Goal: Information Seeking & Learning: Learn about a topic

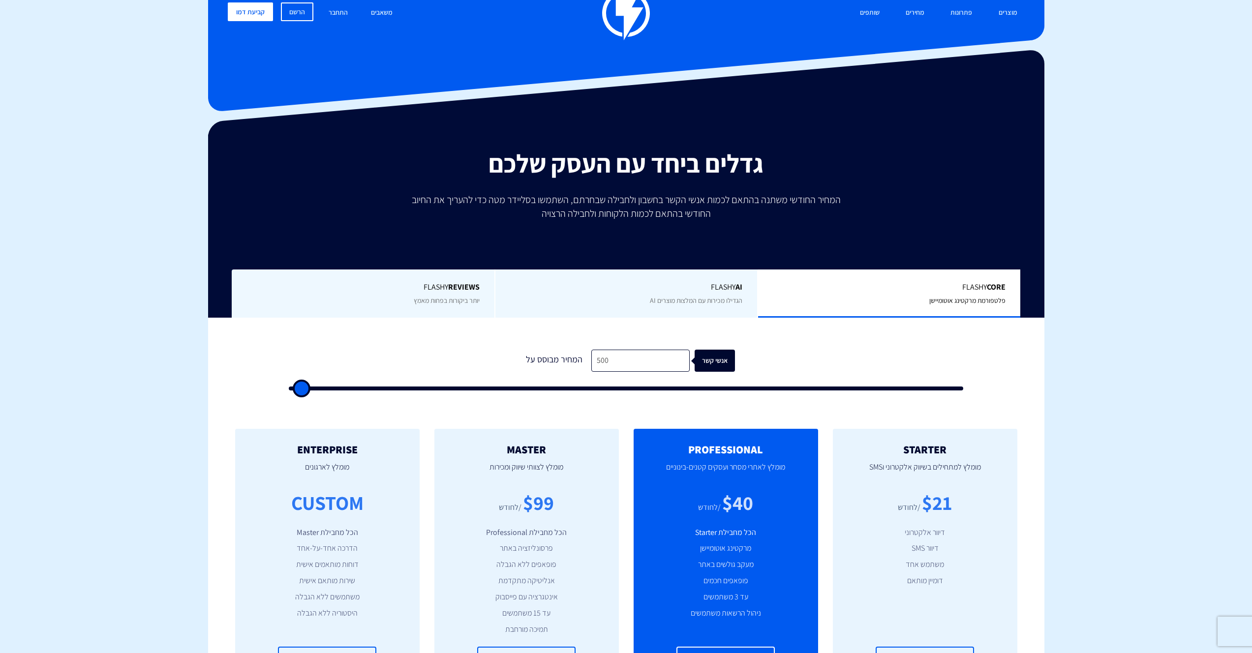
scroll to position [139, 0]
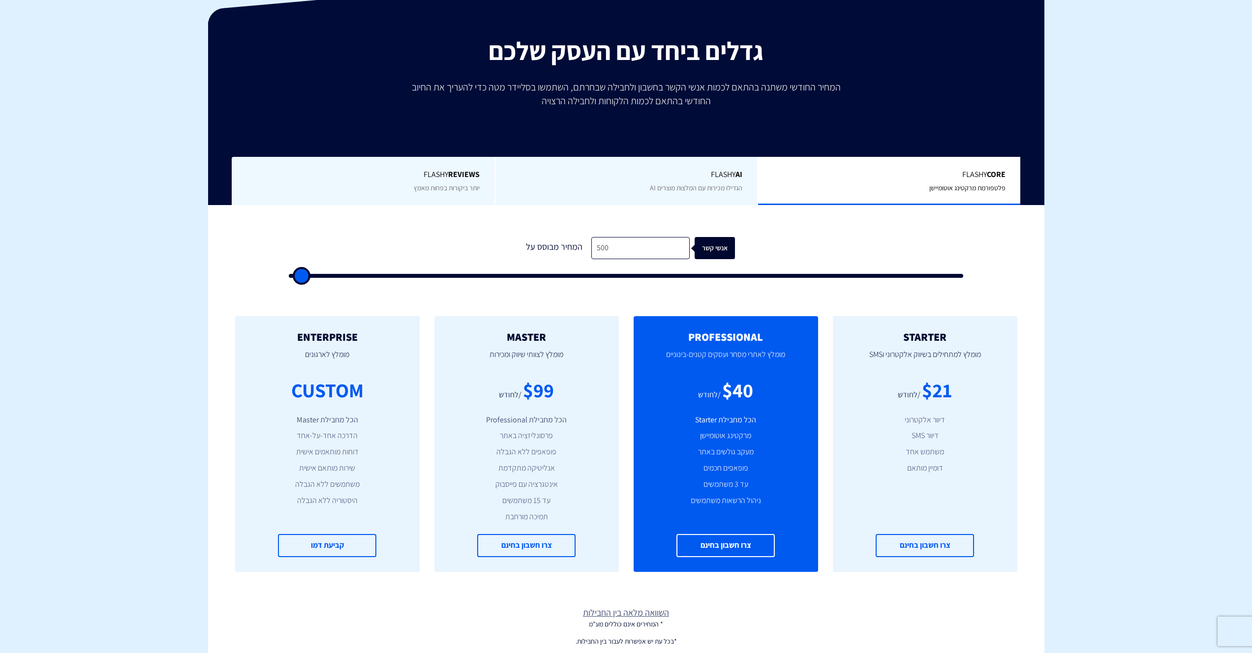
type input "500"
type input "2,500"
type input "2500"
type input "3,000"
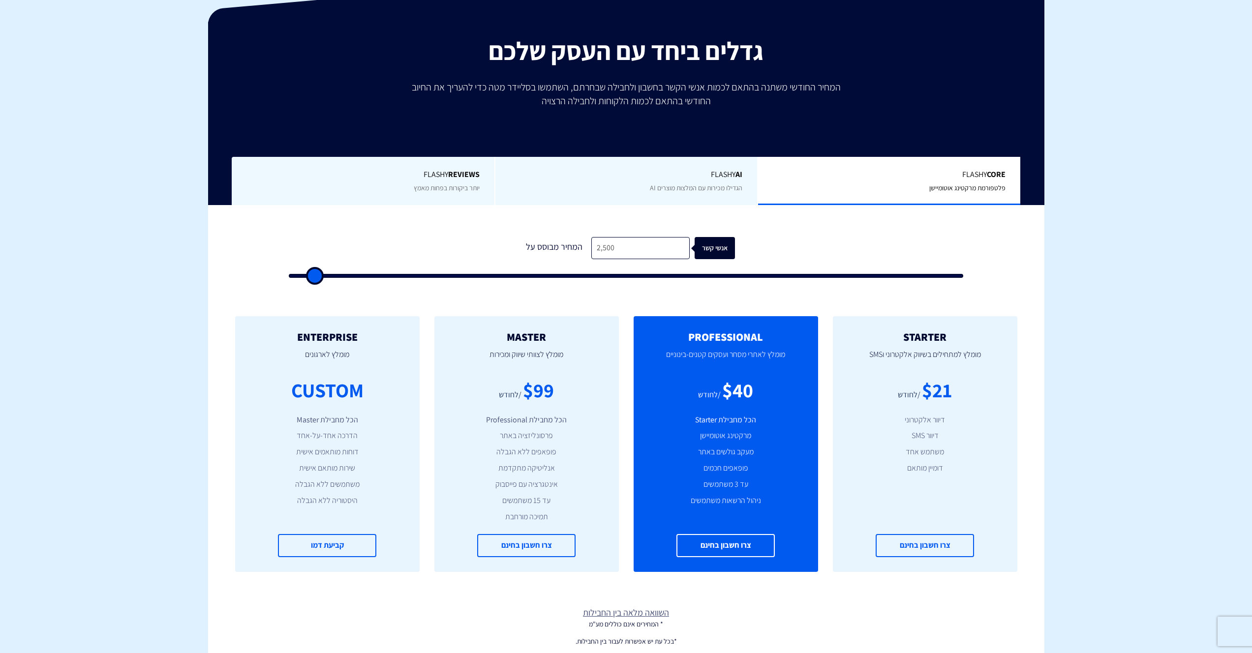
type input "3000"
type input "4,500"
type input "4500"
type input "6,000"
type input "6000"
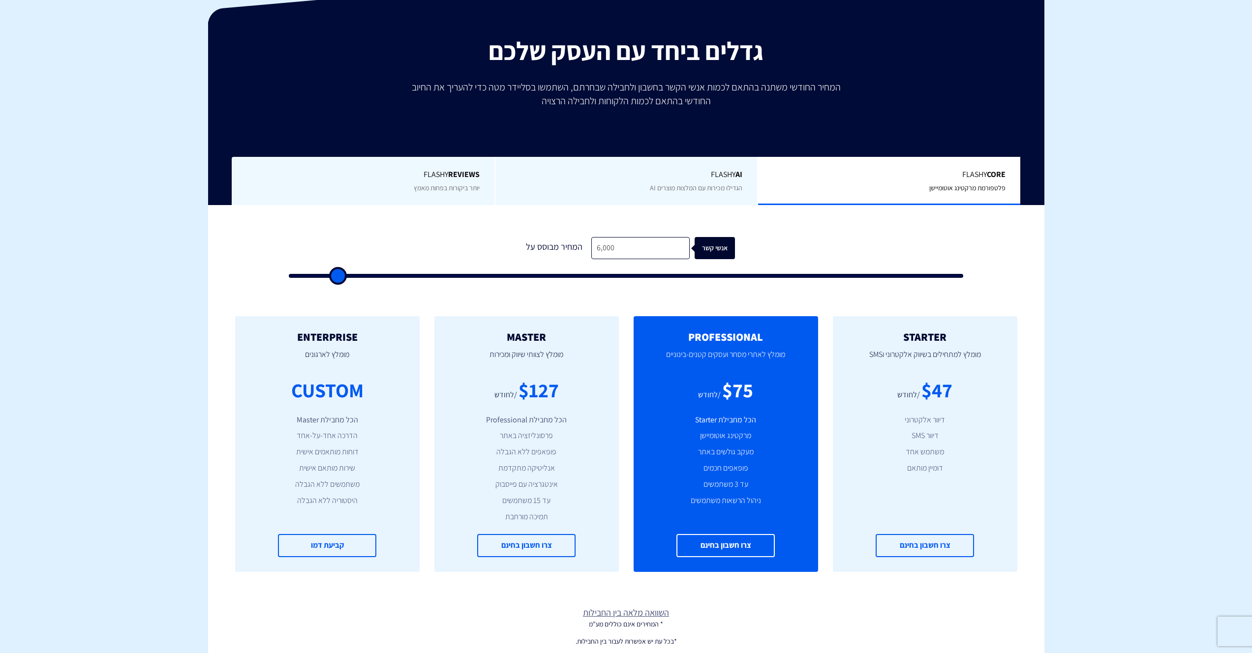
type input "7,500"
type input "7500"
type input "8,000"
type input "8000"
type input "8,500"
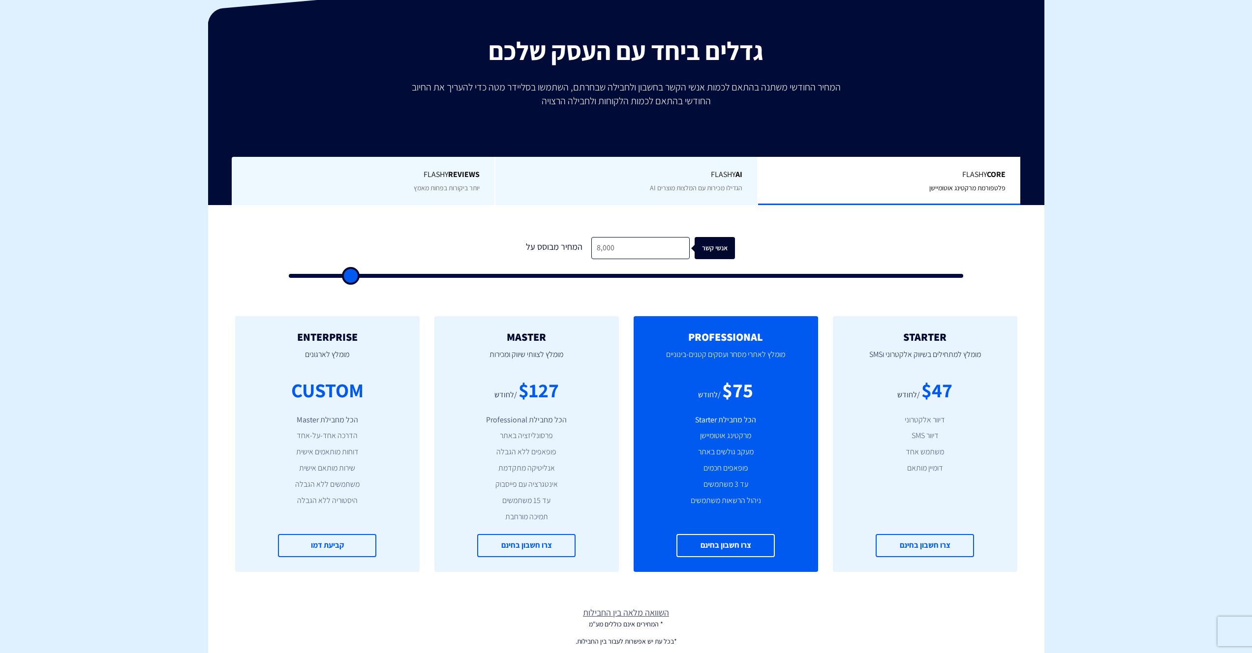
type input "8500"
type input "10,500"
type input "10500"
type input "11,500"
type input "11500"
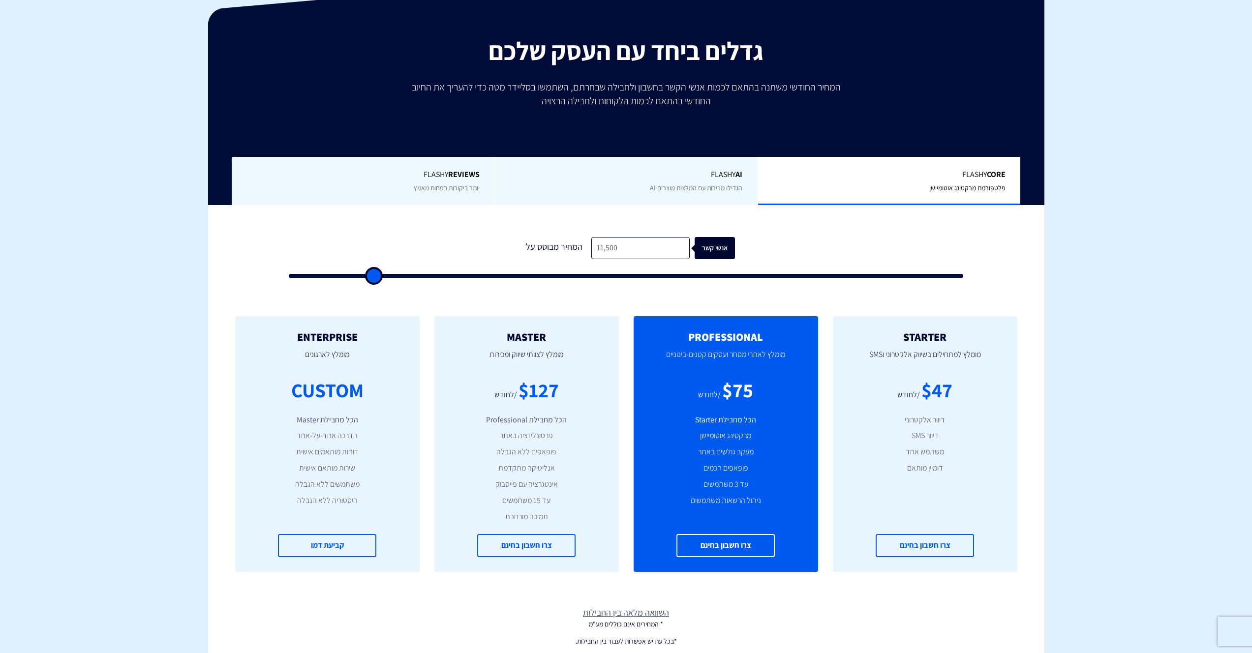
type input "12,500"
type input "12500"
type input "13,000"
type input "13000"
type input "14,500"
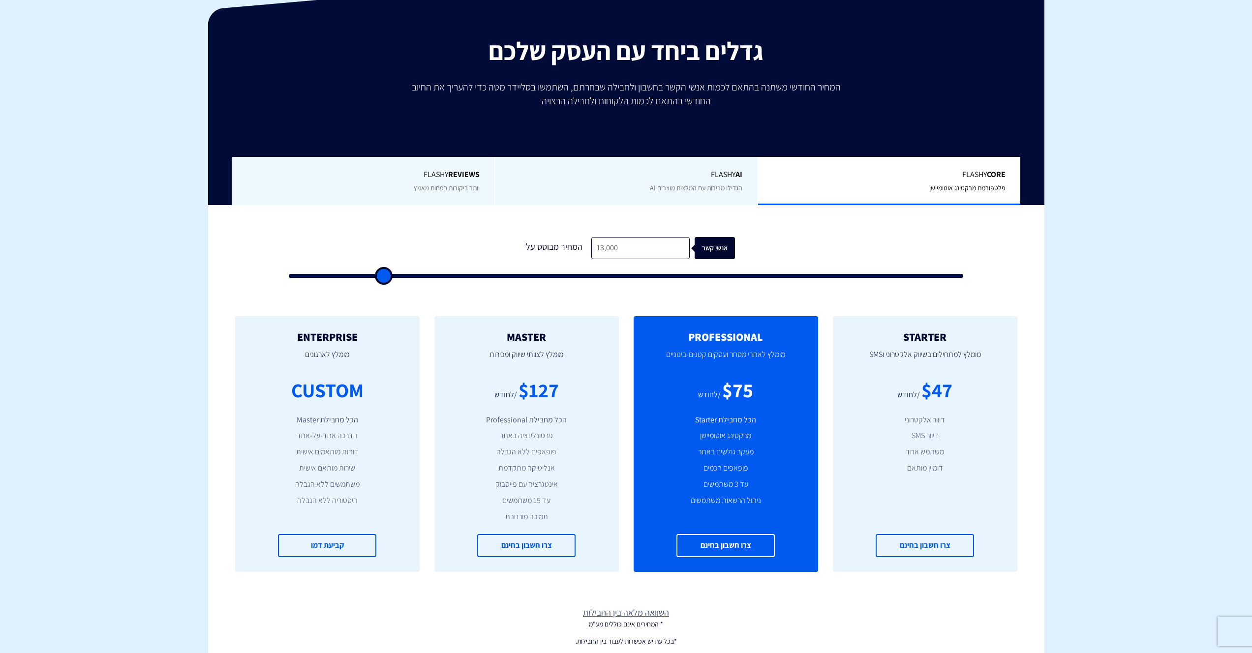
type input "14500"
type input "15,500"
type input "15500"
type input "16,500"
type input "16500"
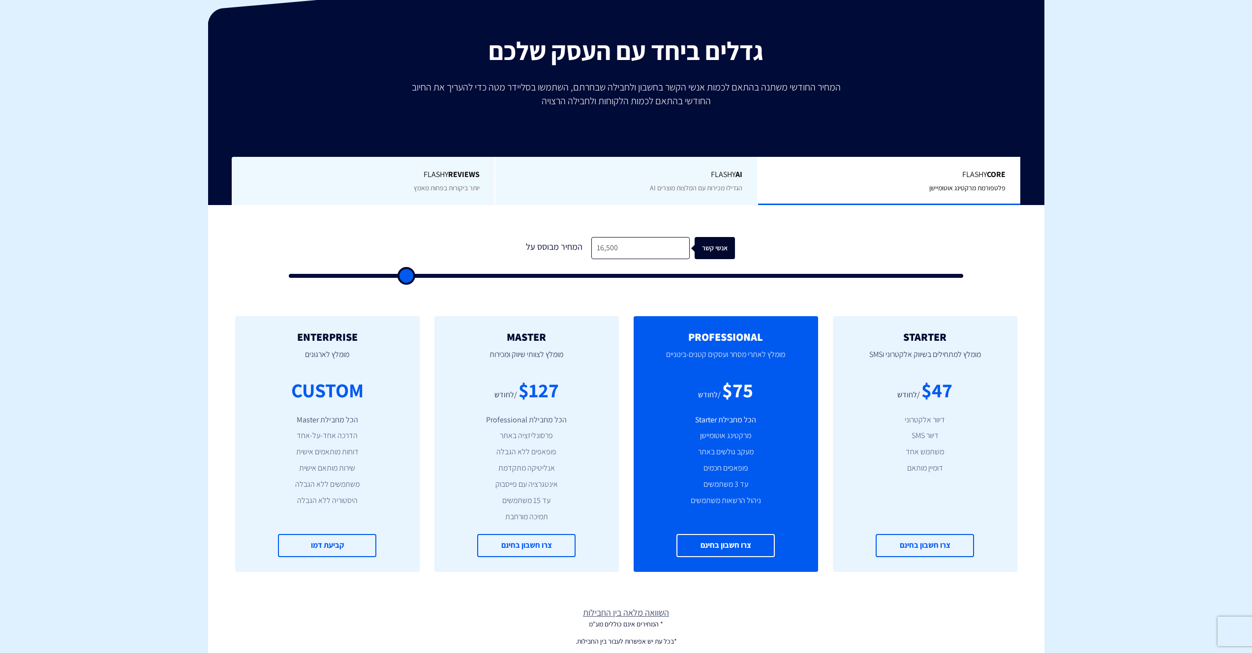
type input "18,000"
type input "18000"
type input "18,500"
type input "18500"
type input "19,000"
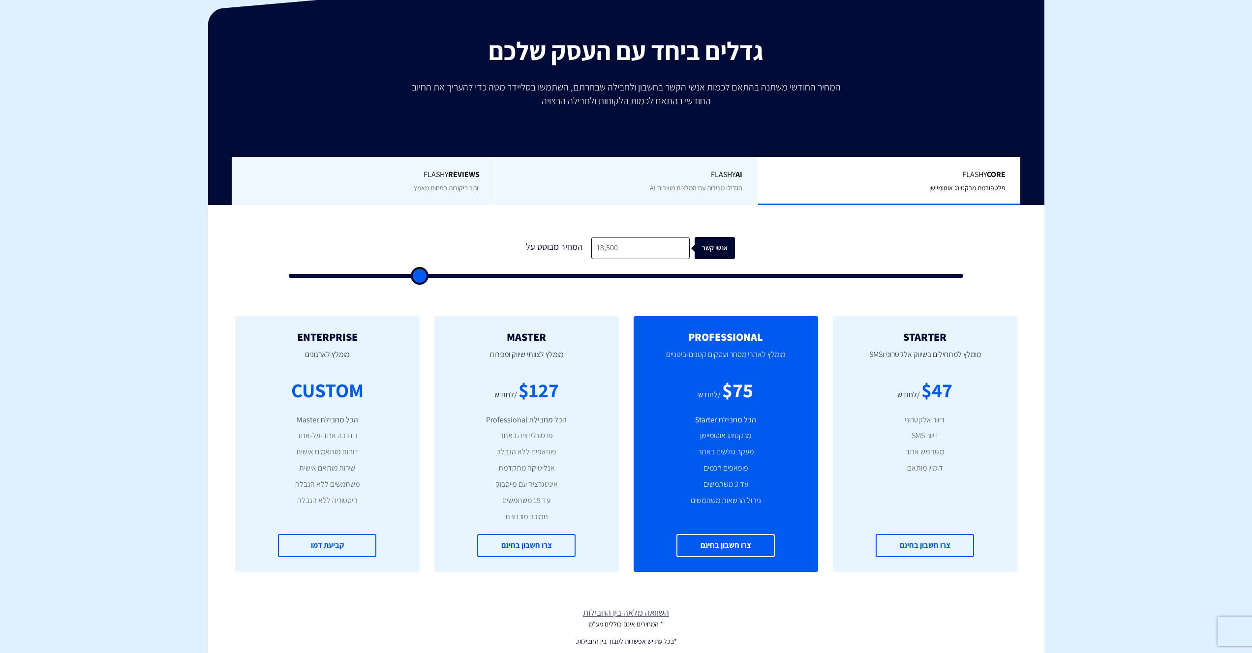
type input "19000"
type input "19,500"
type input "19500"
type input "20,000"
type input "20000"
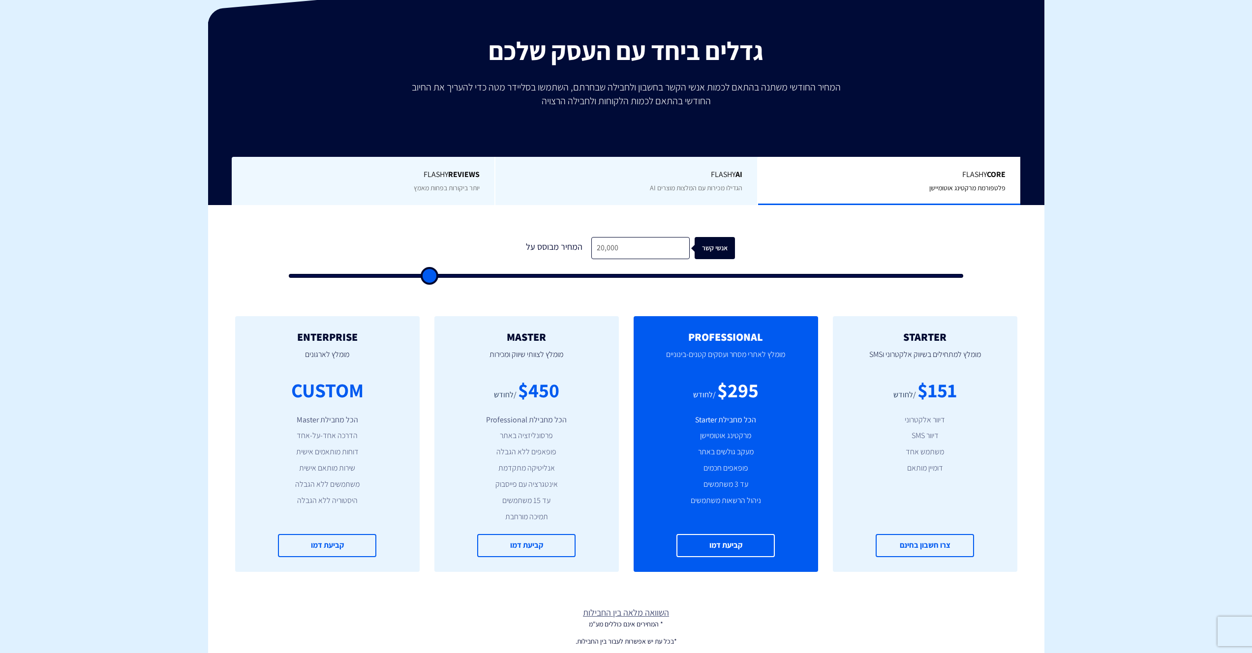
type input "20,500"
type input "20500"
type input "21,000"
type input "21000"
type input "22,000"
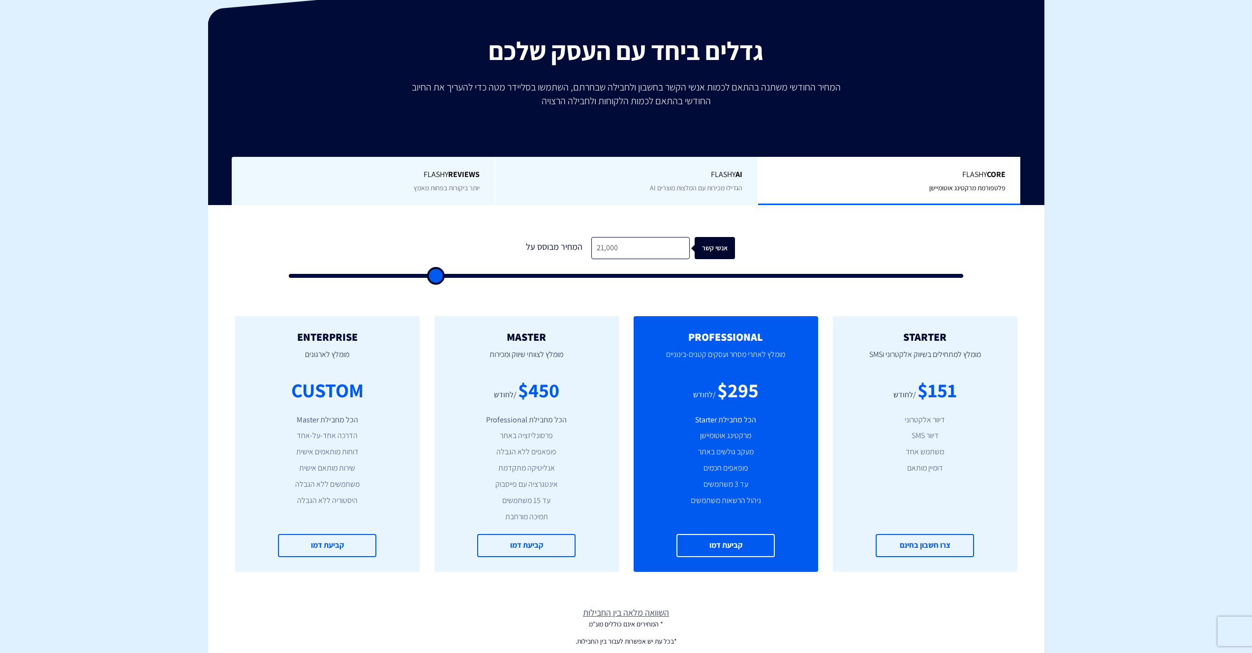
type input "22000"
type input "22,500"
type input "22500"
type input "24,500"
type input "24500"
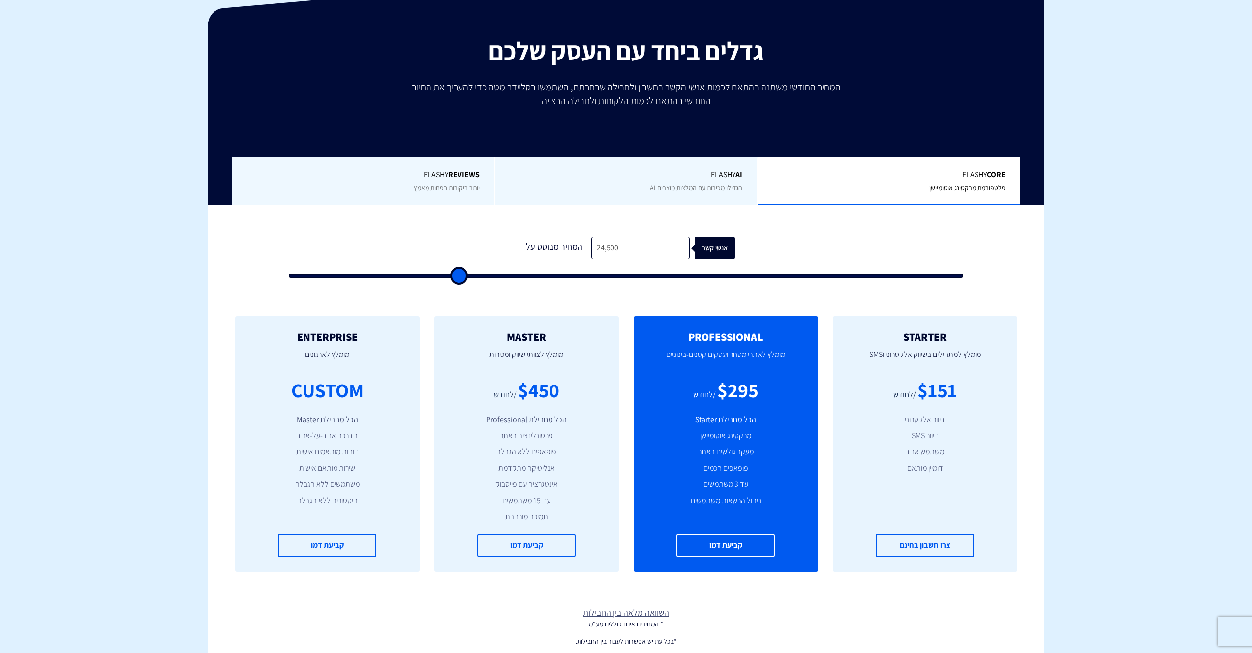
type input "27,500"
type input "27500"
type input "31,500"
type input "31500"
type input "35,000"
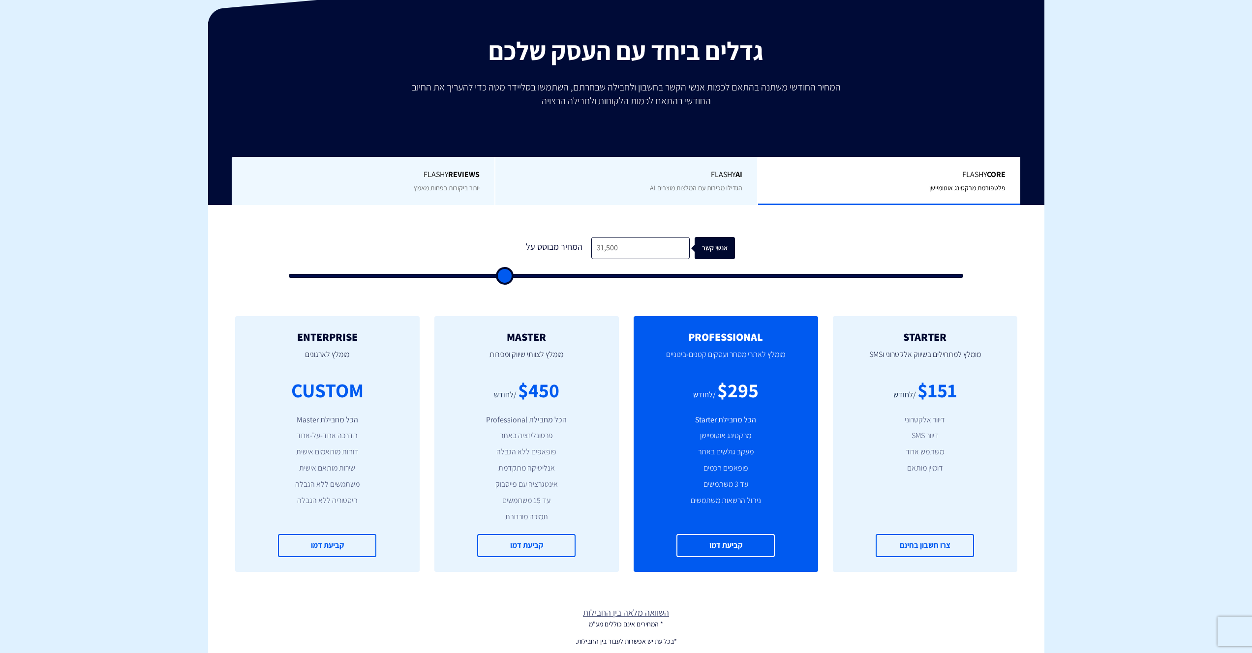
type input "35000"
type input "43,000"
type input "43000"
type input "51,500"
type input "51500"
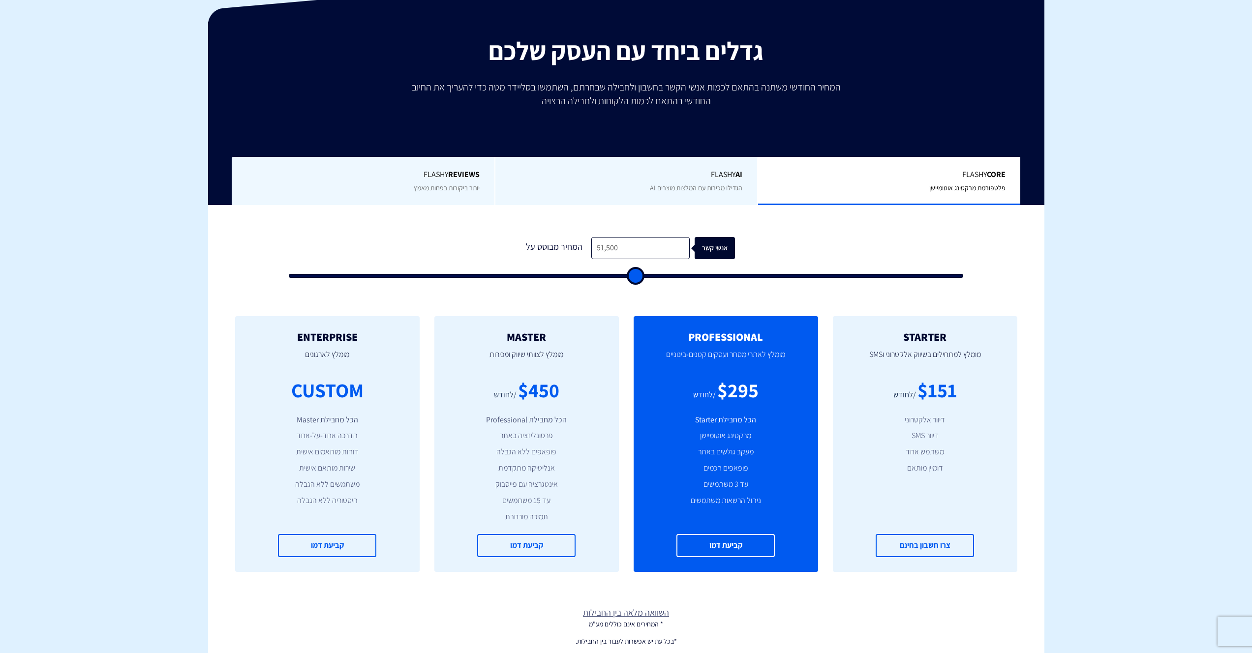
type input "55,500"
type input "55500"
type input "62,500"
type input "62500"
type input "66,500"
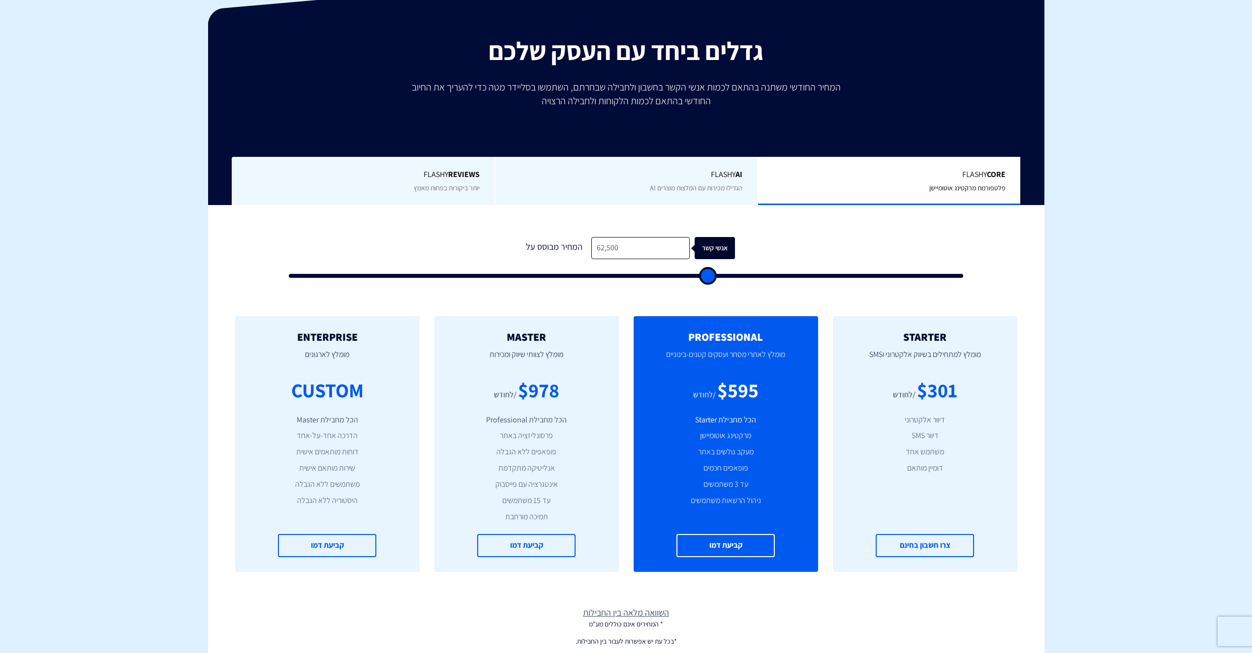
type input "66500"
type input "69,000"
type input "69000"
type input "70,500"
type input "70500"
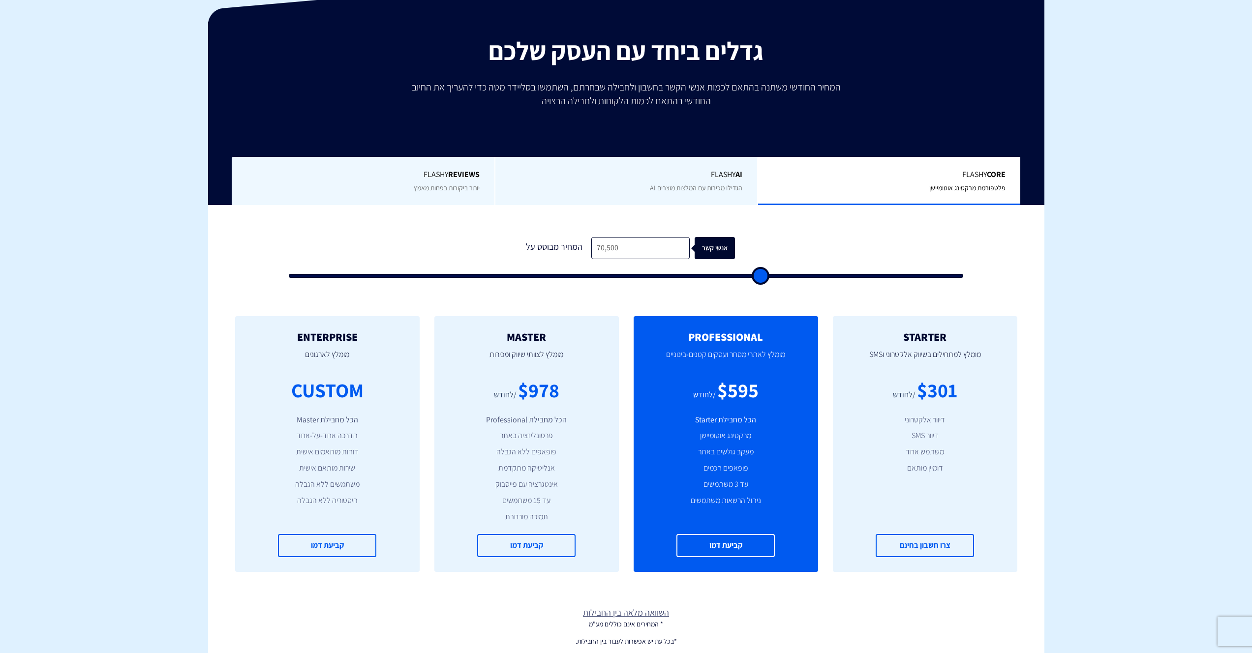
type input "71,000"
type input "71000"
type input "71,500"
type input "71500"
type input "72,000"
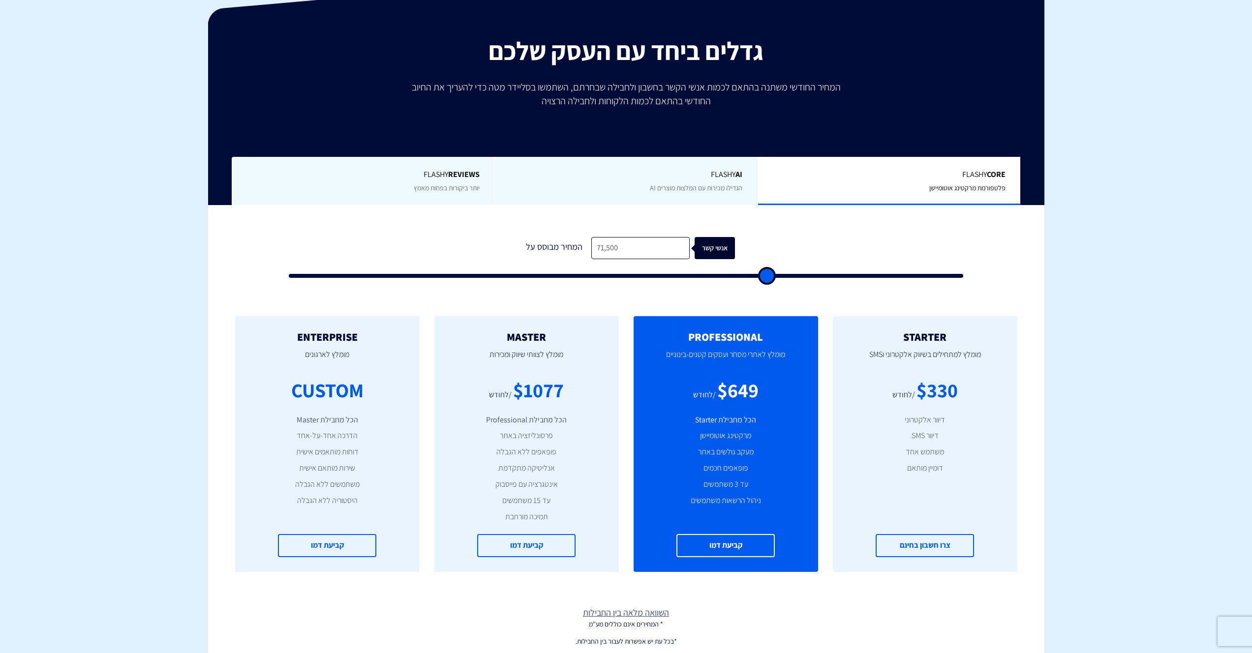
type input "72000"
type input "72,500"
type input "72500"
type input "73,000"
type input "73000"
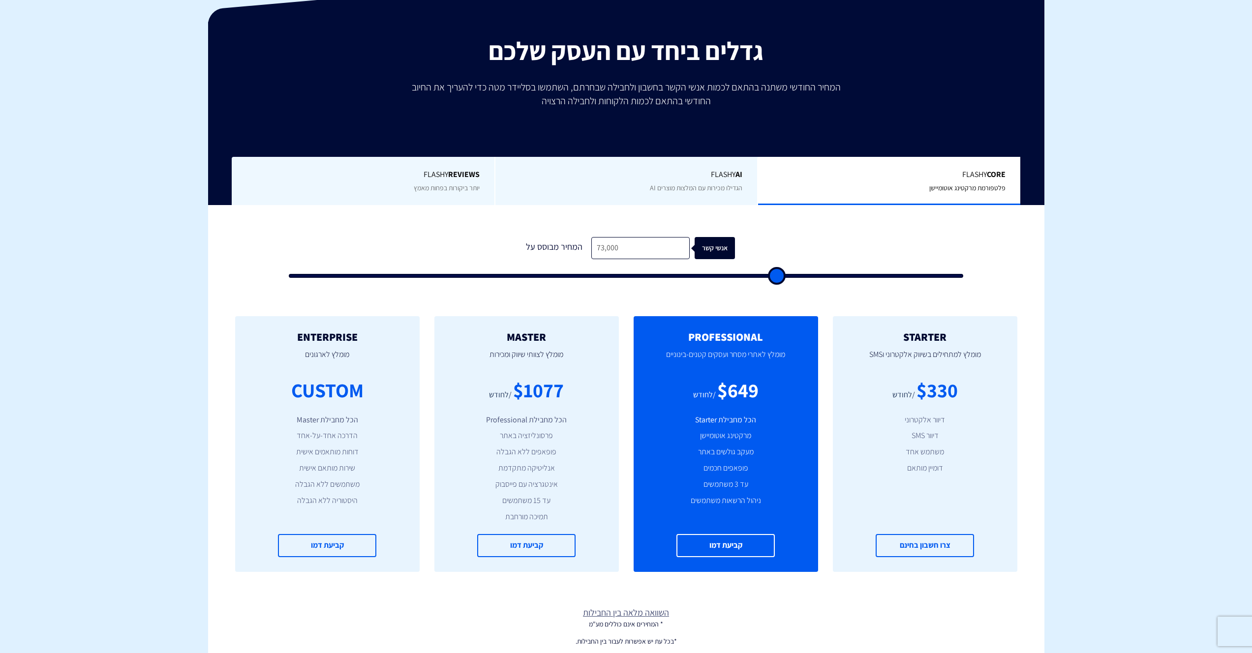
type input "75,000"
type input "75000"
type input "76,000"
type input "76000"
type input "76,500"
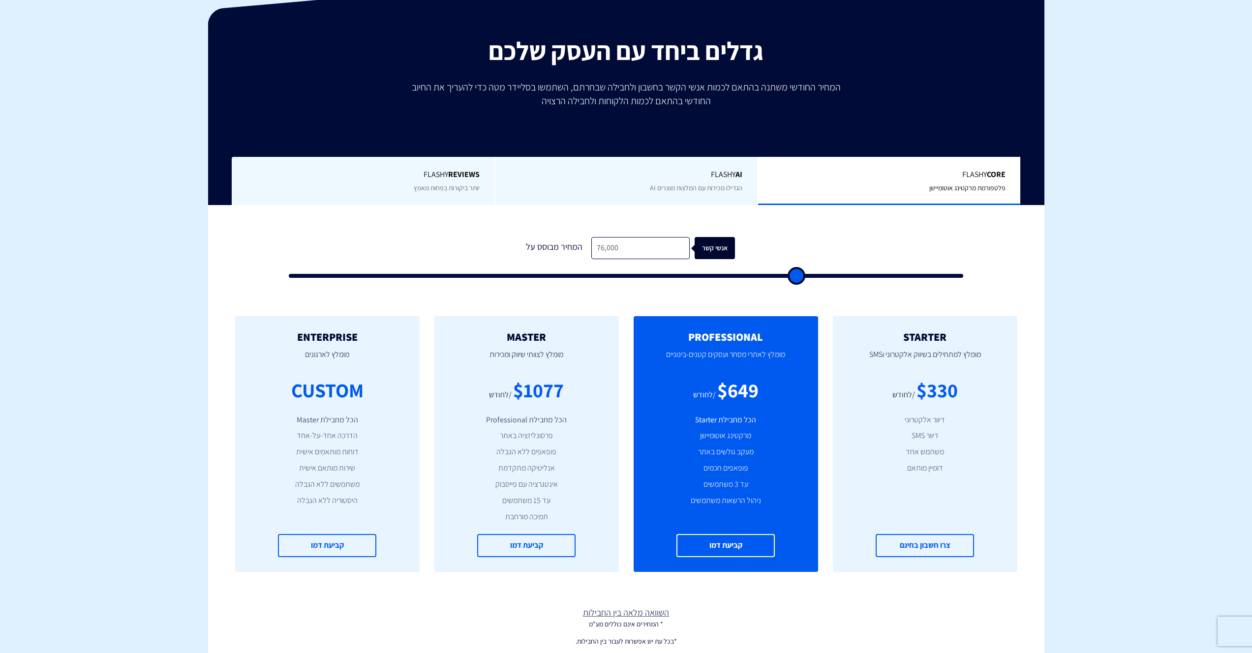
type input "76500"
type input "77,000"
type input "77000"
type input "77,500"
type input "77500"
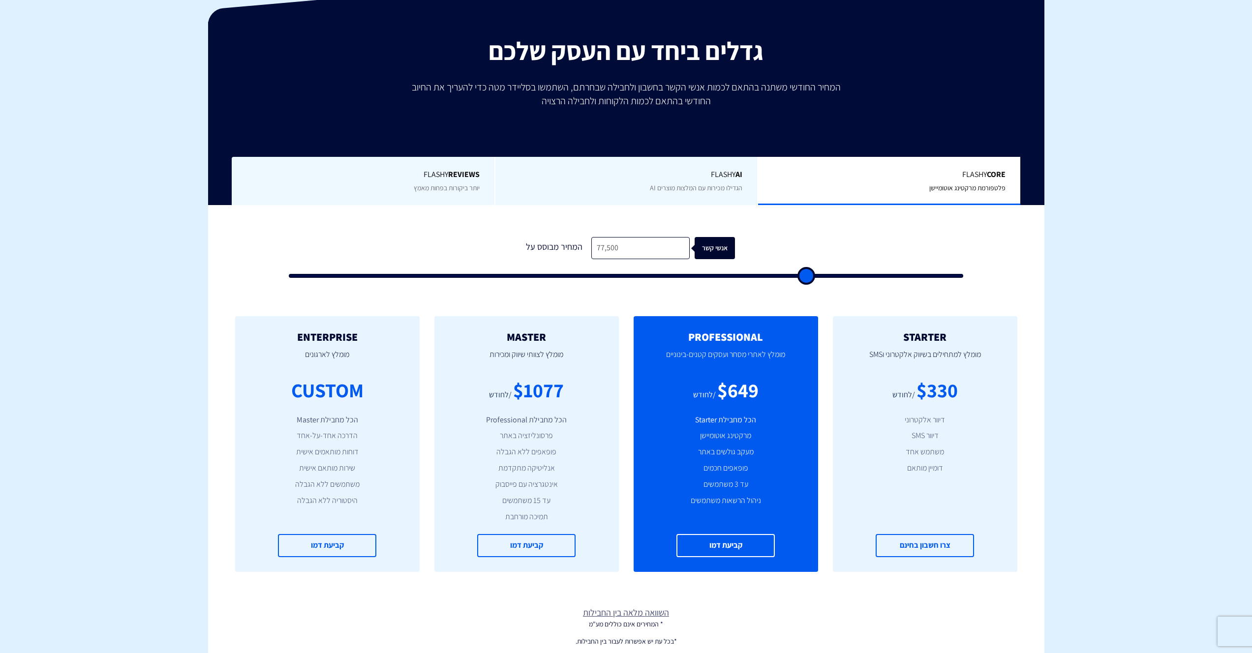
type input "78,500"
type input "78500"
type input "79,000"
type input "79000"
type input "80,000"
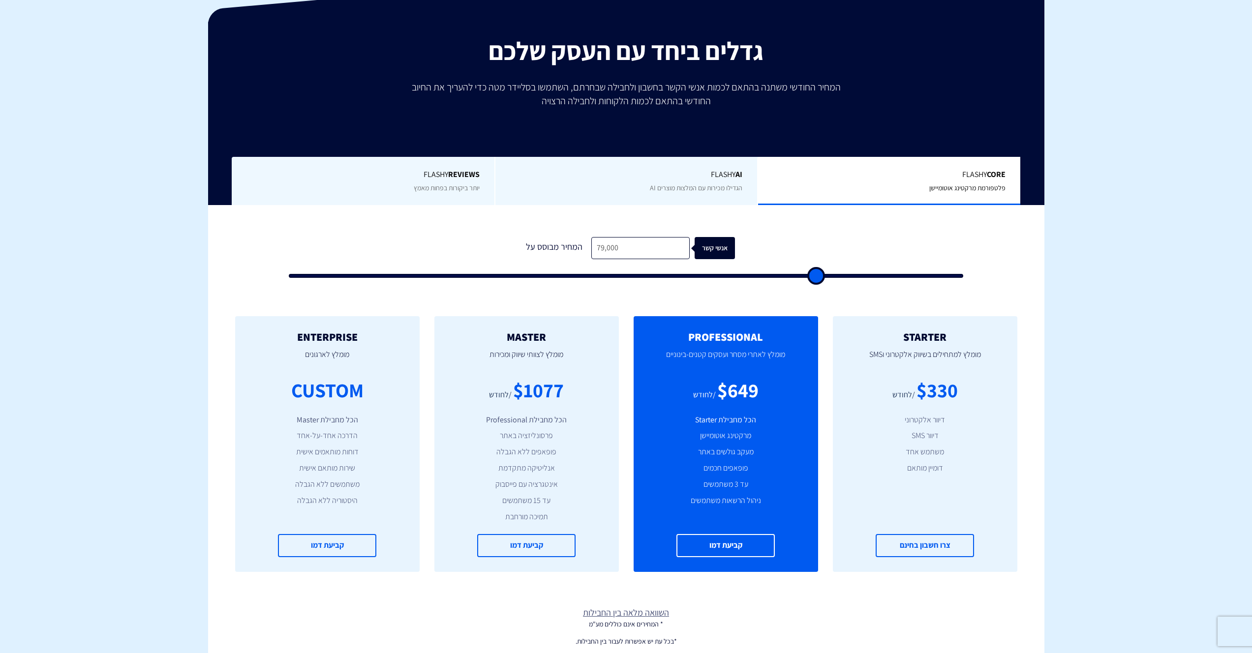
type input "80000"
type input "80,500"
type input "80500"
type input "81,000"
type input "81000"
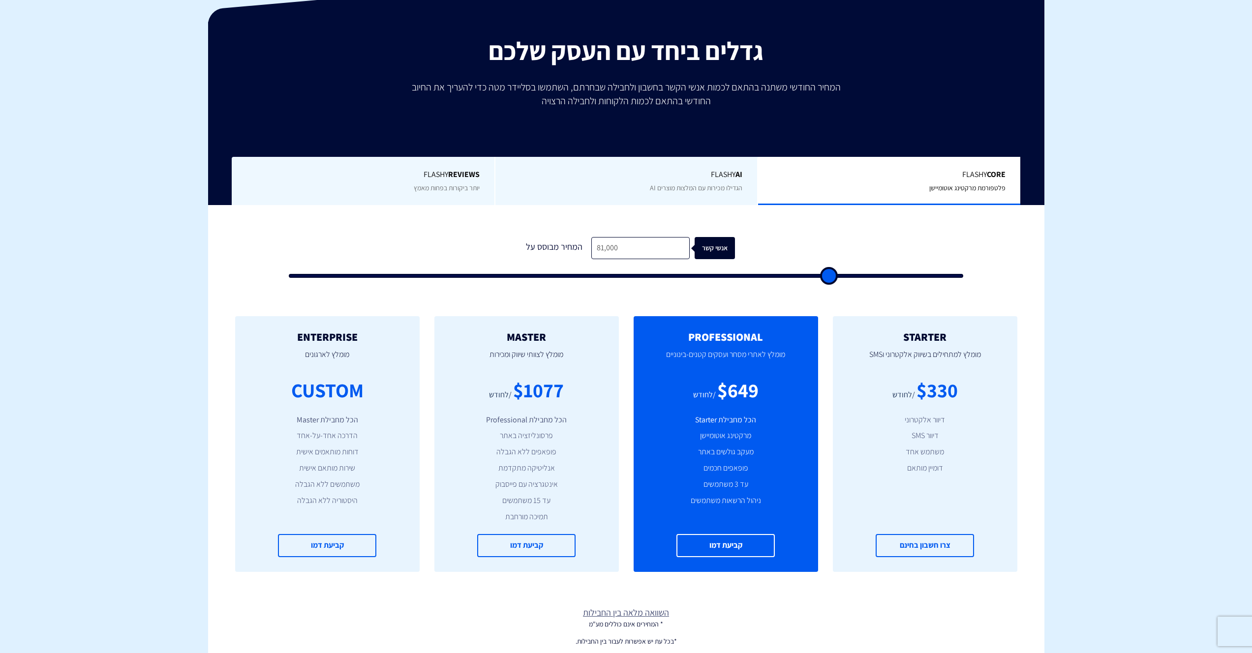
type input "81,500"
type input "81500"
type input "82,500"
type input "82500"
type input "84,000"
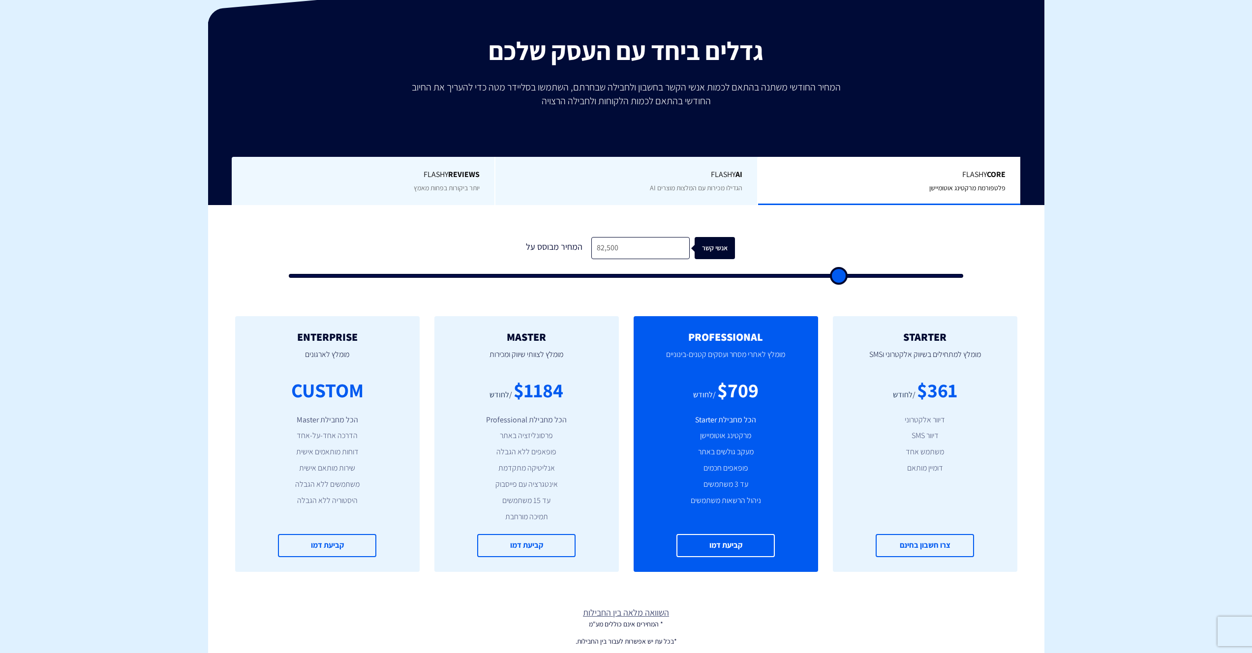
type input "84000"
type input "86,500"
type input "86500"
type input "87,500"
type input "87500"
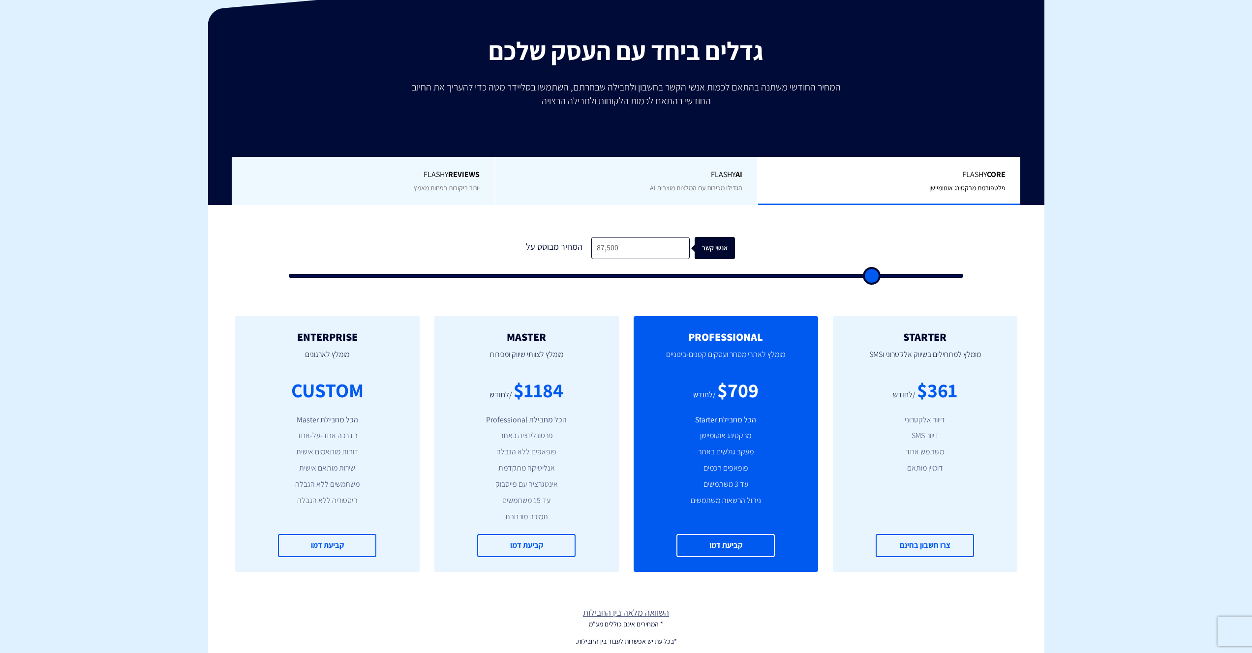
type input "90,500"
type input "90500"
type input "93,500"
type input "93500"
type input "96,000"
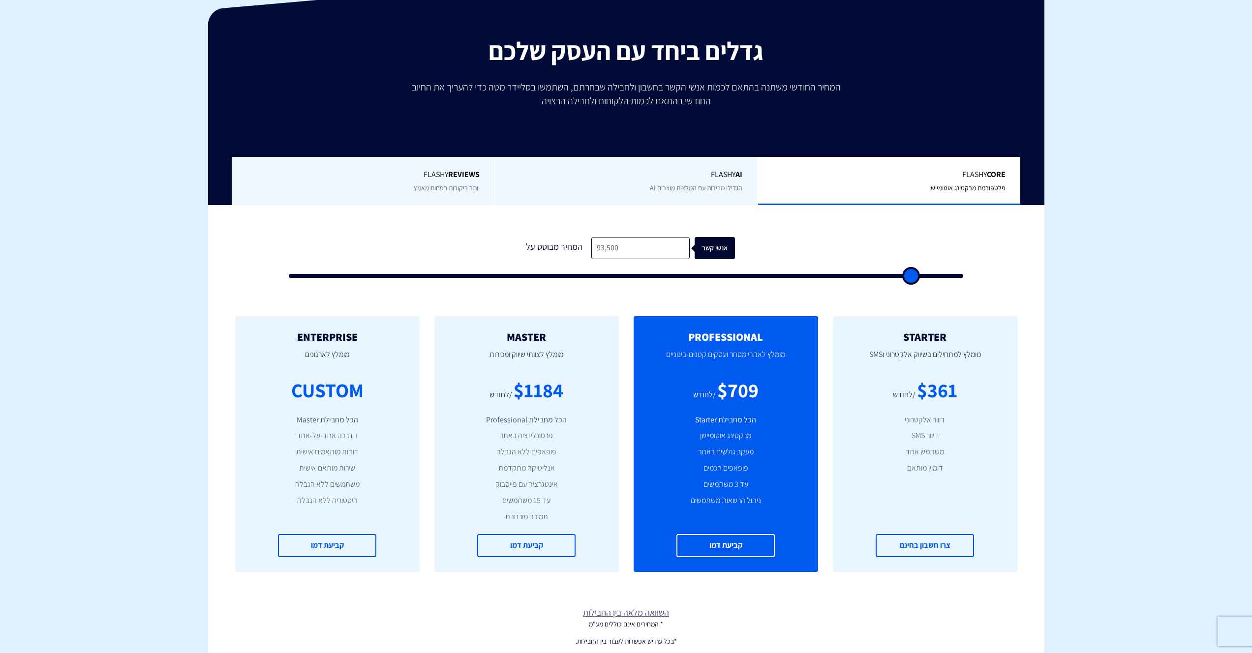
type input "96000"
type input "96,500"
type input "96500"
type input "98,000"
type input "98000"
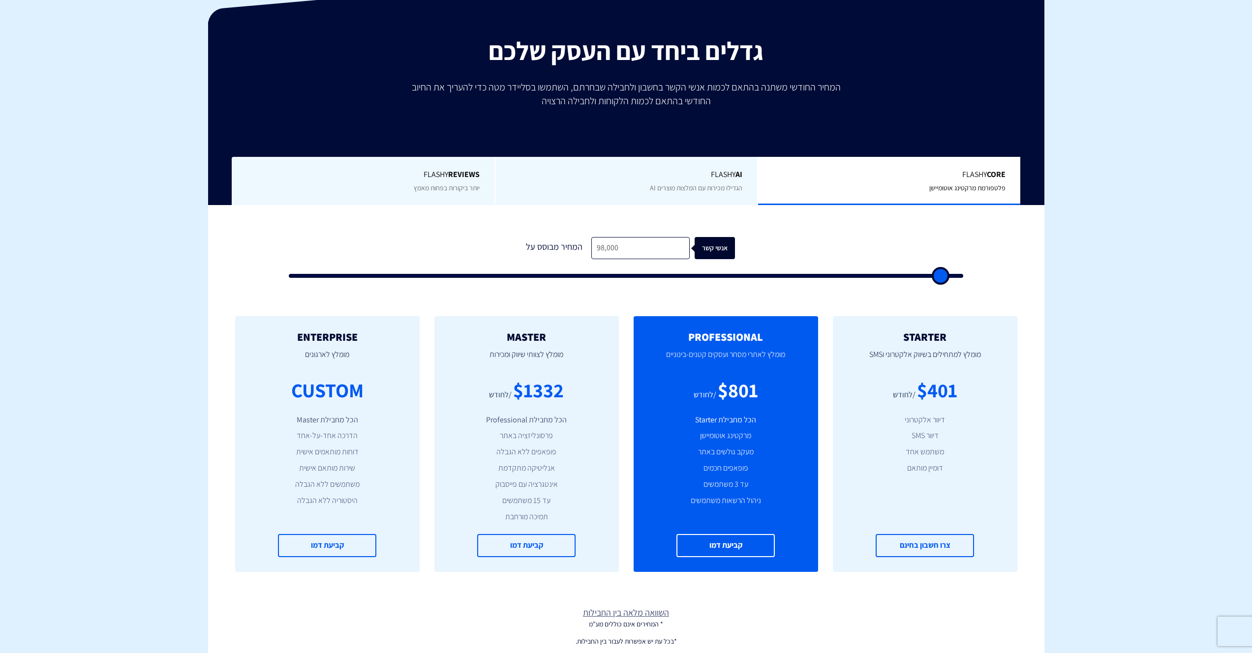
type input "97,500"
type input "97500"
type input "97,000"
type input "97000"
type input "96,500"
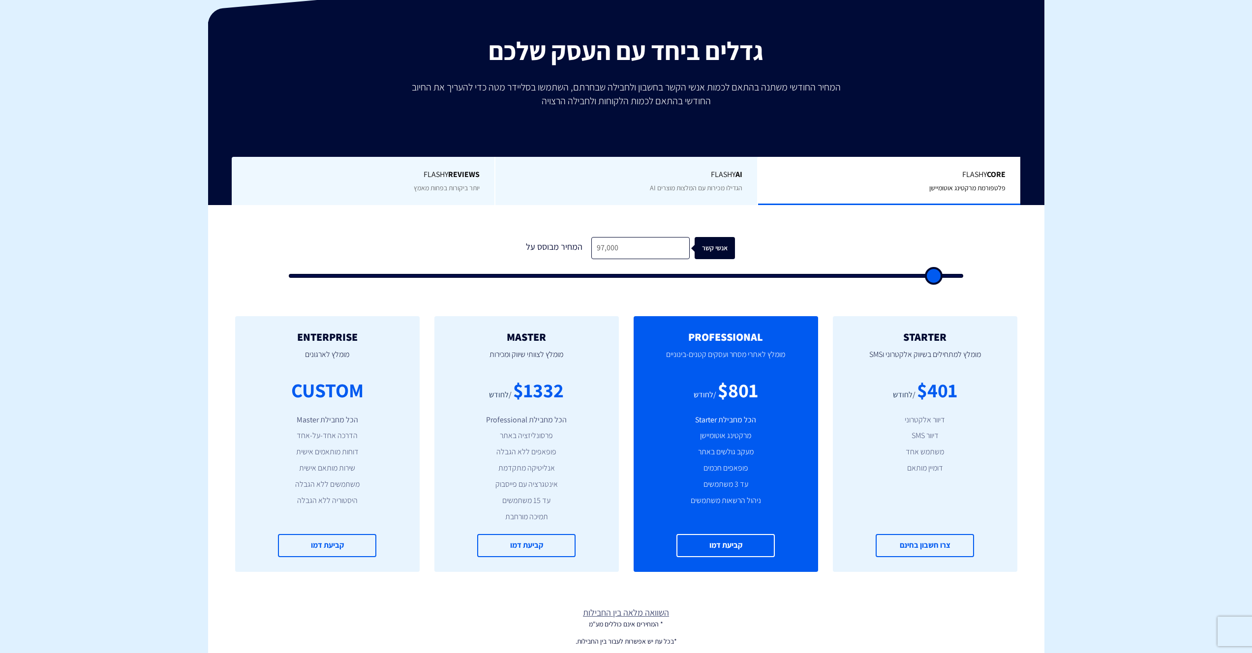
type input "96500"
type input "95,000"
type input "95000"
type input "93,000"
type input "93000"
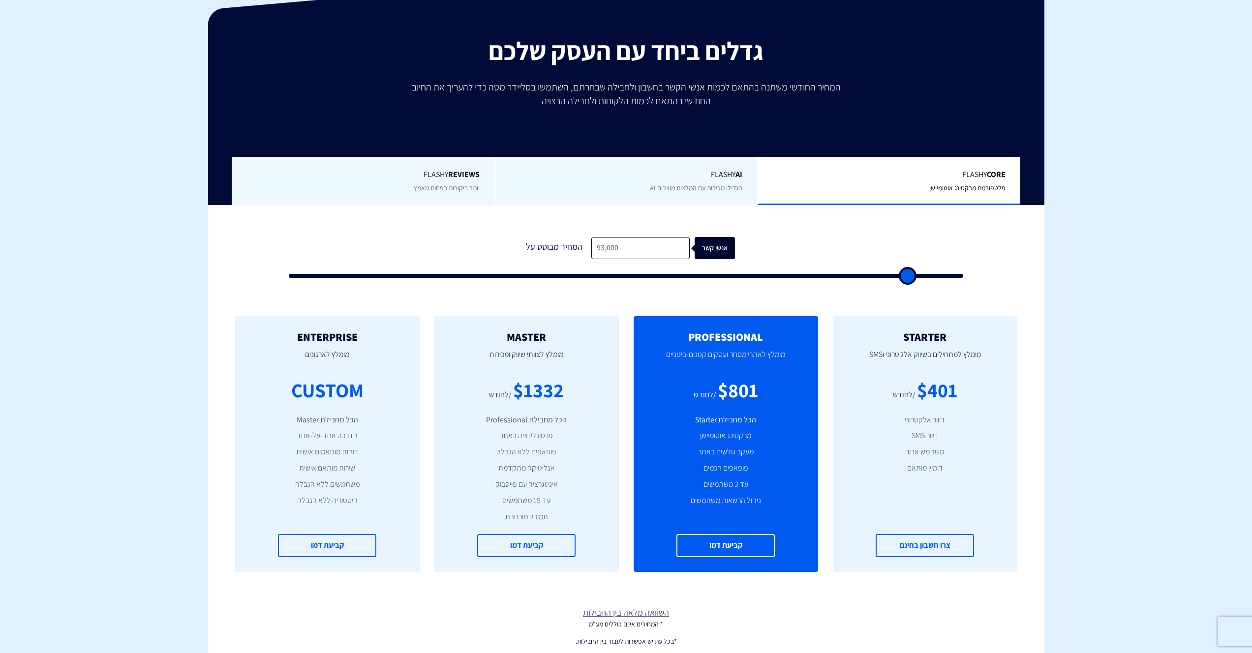
type input "86,500"
type input "86500"
type input "81,500"
type input "81500"
type input "70,000"
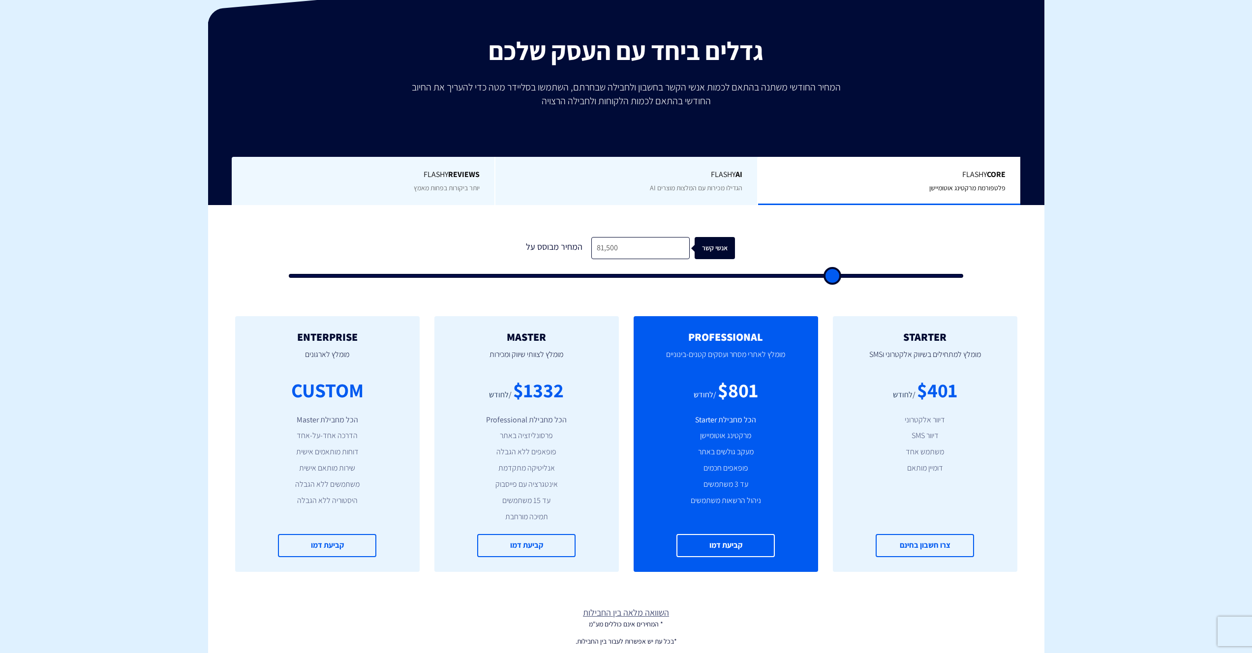
type input "70000"
type input "67,000"
type input "67000"
type input "59,500"
type input "59500"
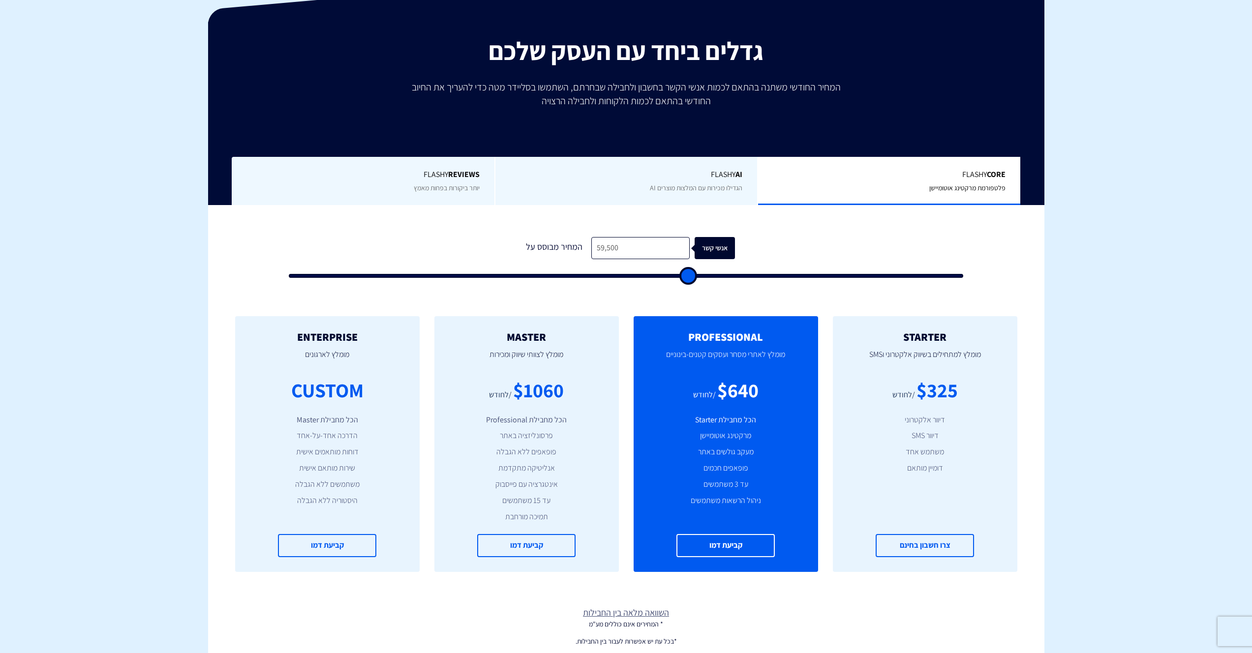
type input "52,500"
type input "52500"
type input "46,500"
type input "46500"
type input "42,500"
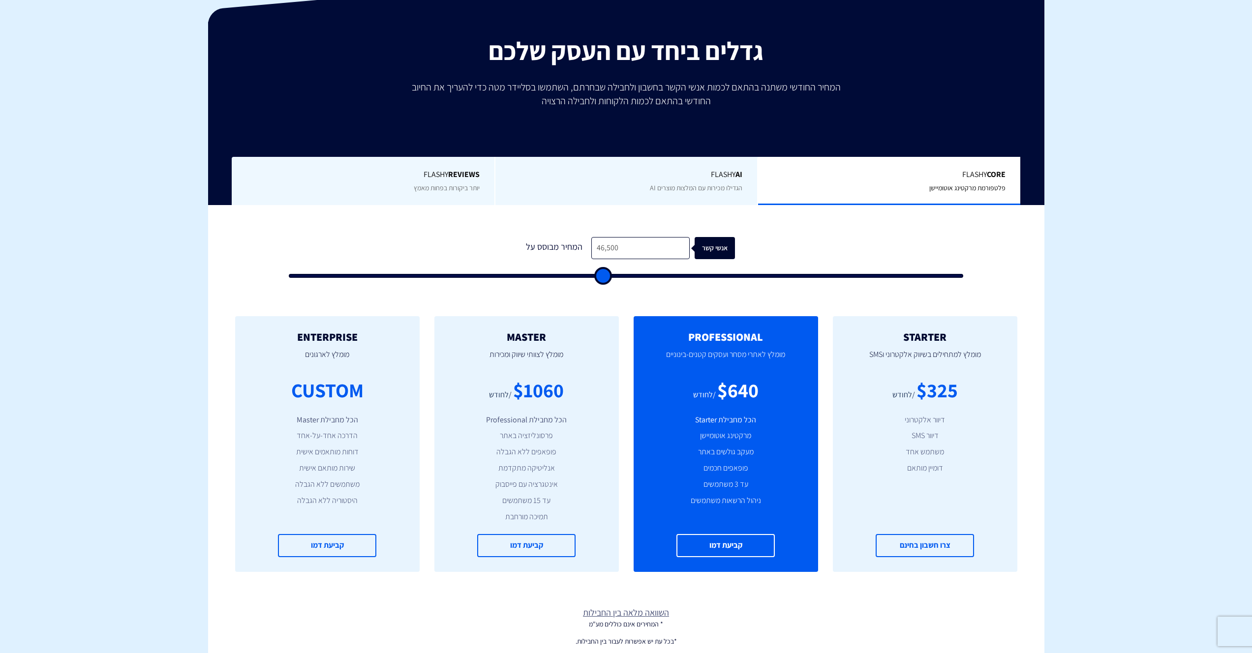
type input "42500"
type input "40,500"
type input "40500"
type input "38,000"
type input "38000"
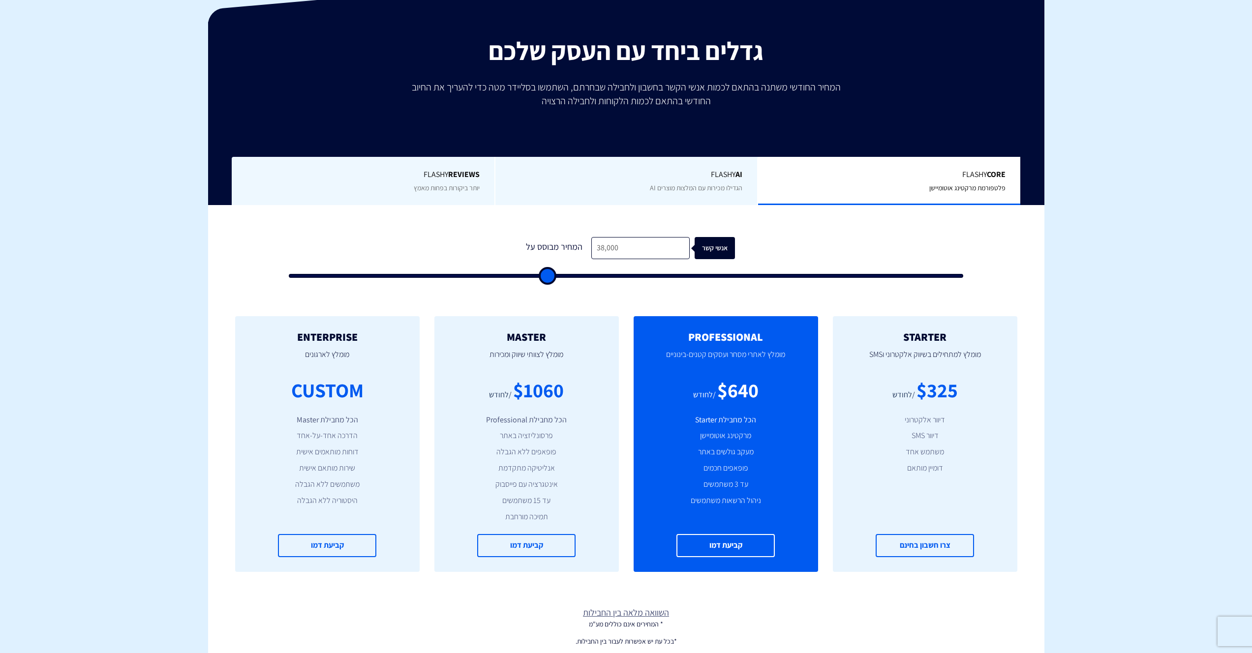
type input "36,500"
drag, startPoint x: 298, startPoint y: 279, endPoint x: 548, endPoint y: 258, distance: 251.4
type input "36500"
click at [538, 274] on input "range" at bounding box center [626, 276] width 675 height 4
click at [699, 185] on span "הגדילו מכירות עם המלצות מוצרים AI" at bounding box center [696, 188] width 93 height 9
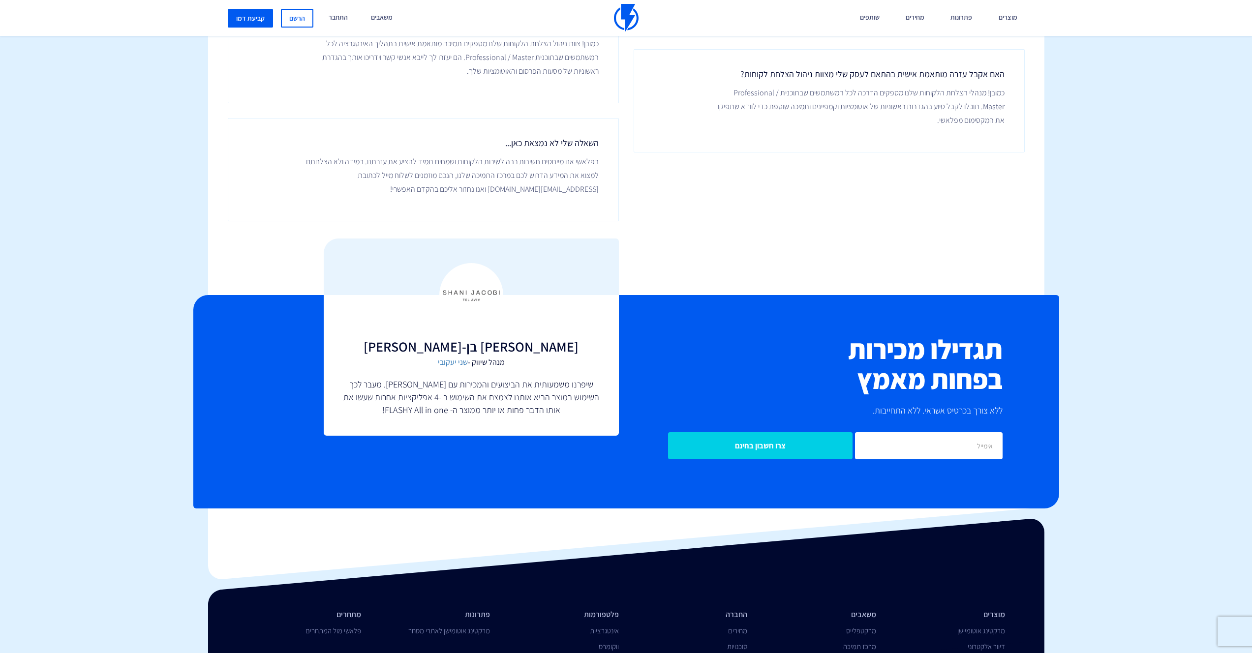
scroll to position [2120, 0]
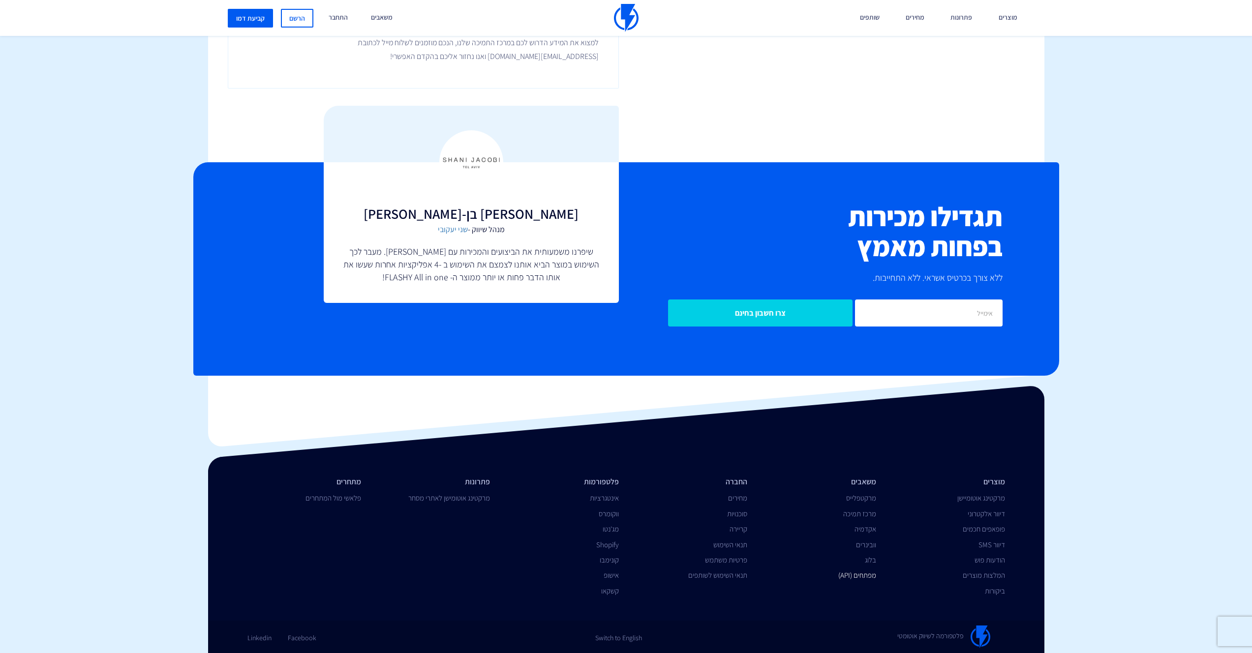
click at [848, 577] on link "מפתחים (API)" at bounding box center [858, 575] width 38 height 9
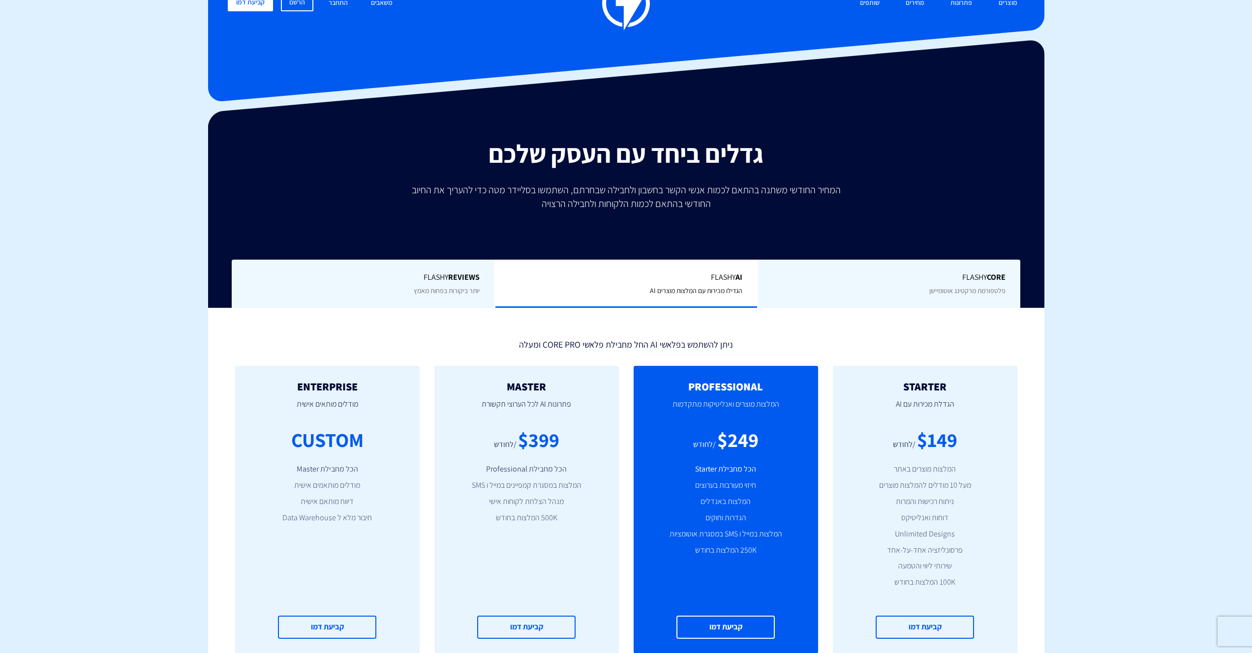
scroll to position [0, 0]
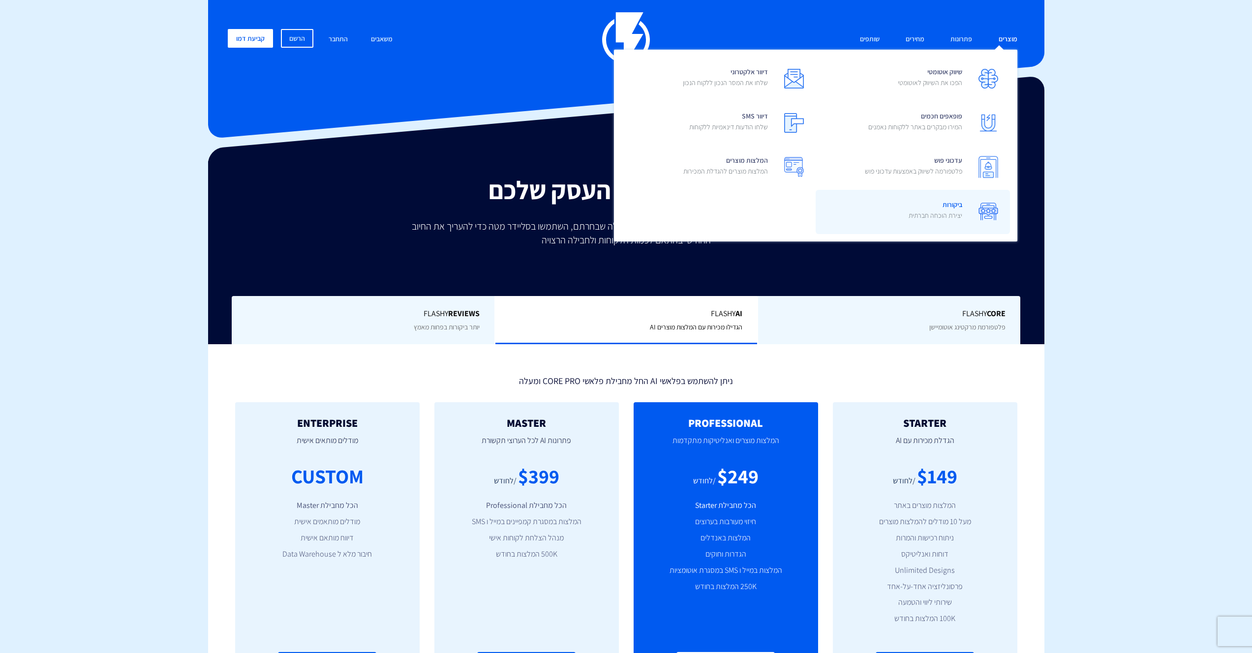
click at [967, 203] on link "ביקורות יצירת הוכחה חברתית" at bounding box center [913, 212] width 194 height 44
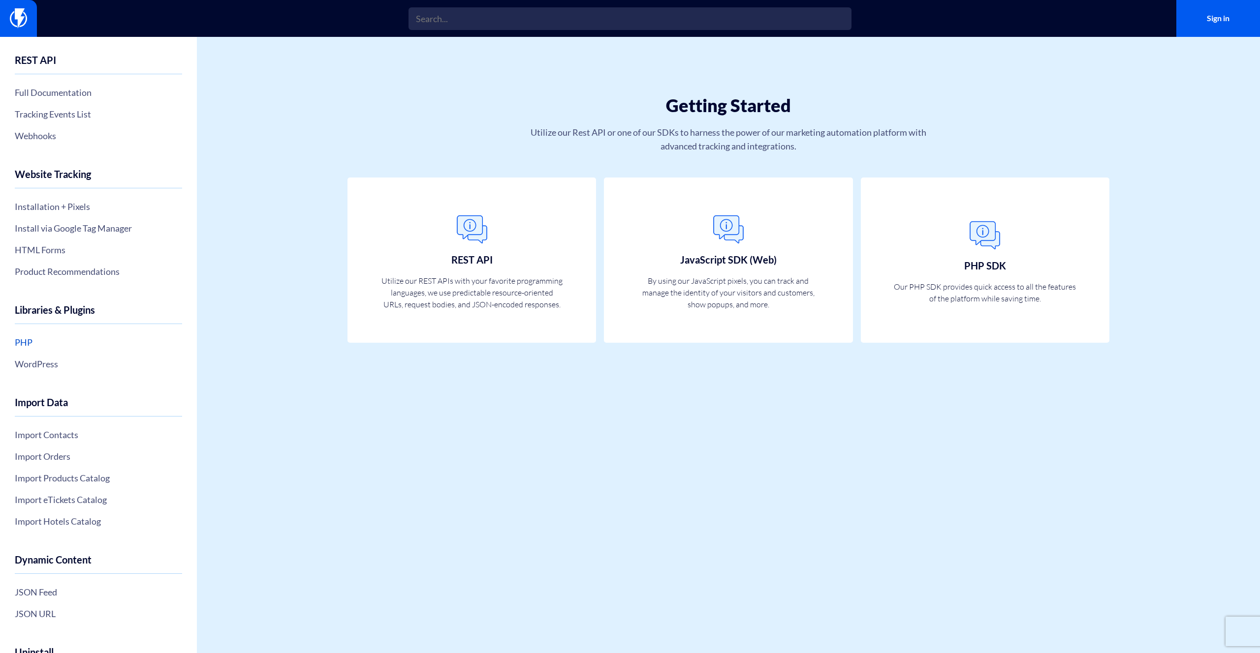
scroll to position [103, 0]
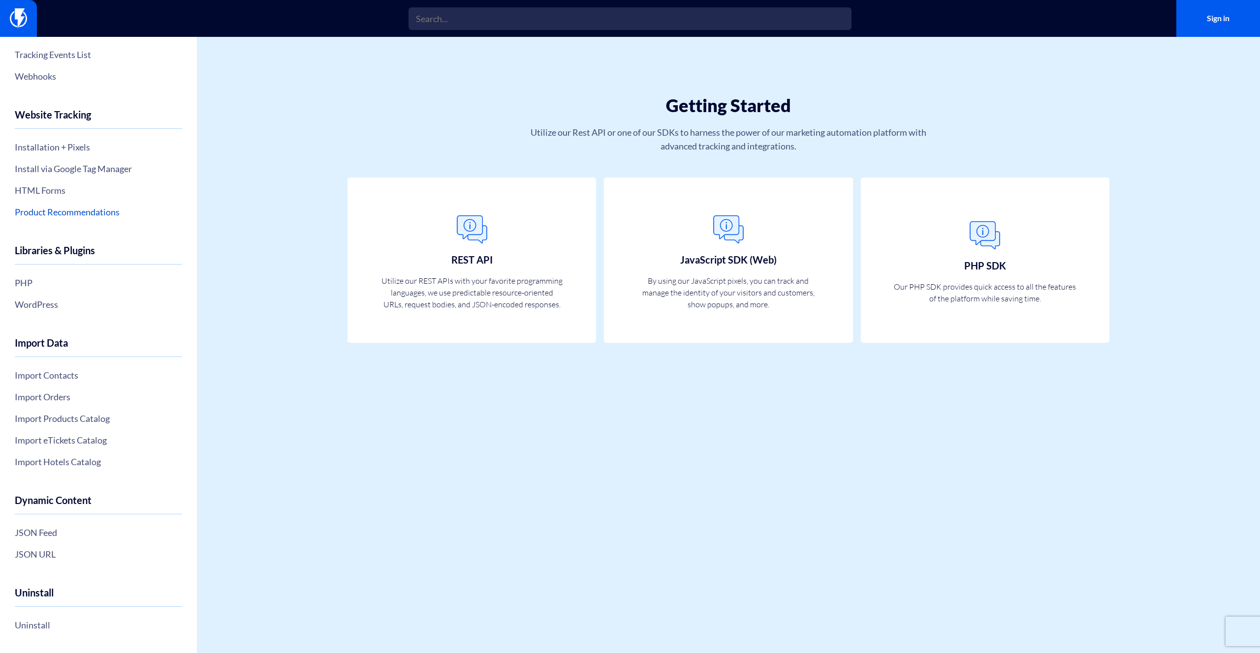
click at [60, 213] on link "Product Recommendations" at bounding box center [98, 212] width 167 height 17
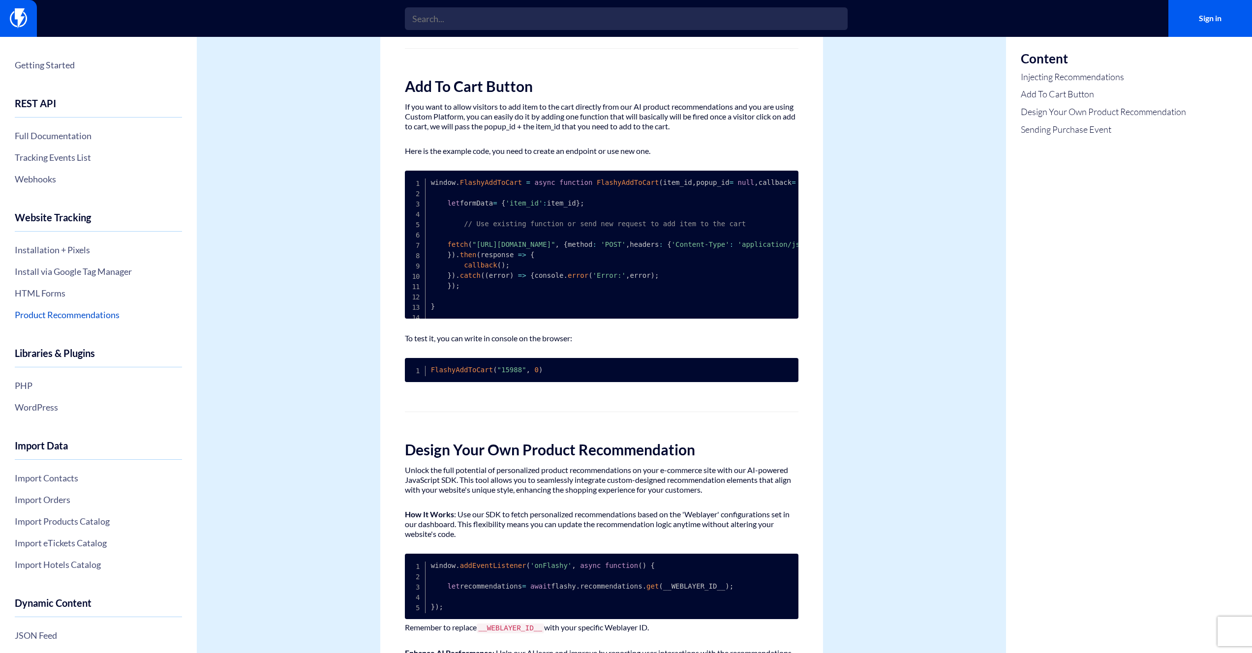
click at [71, 318] on link "Product Recommendations" at bounding box center [98, 315] width 167 height 17
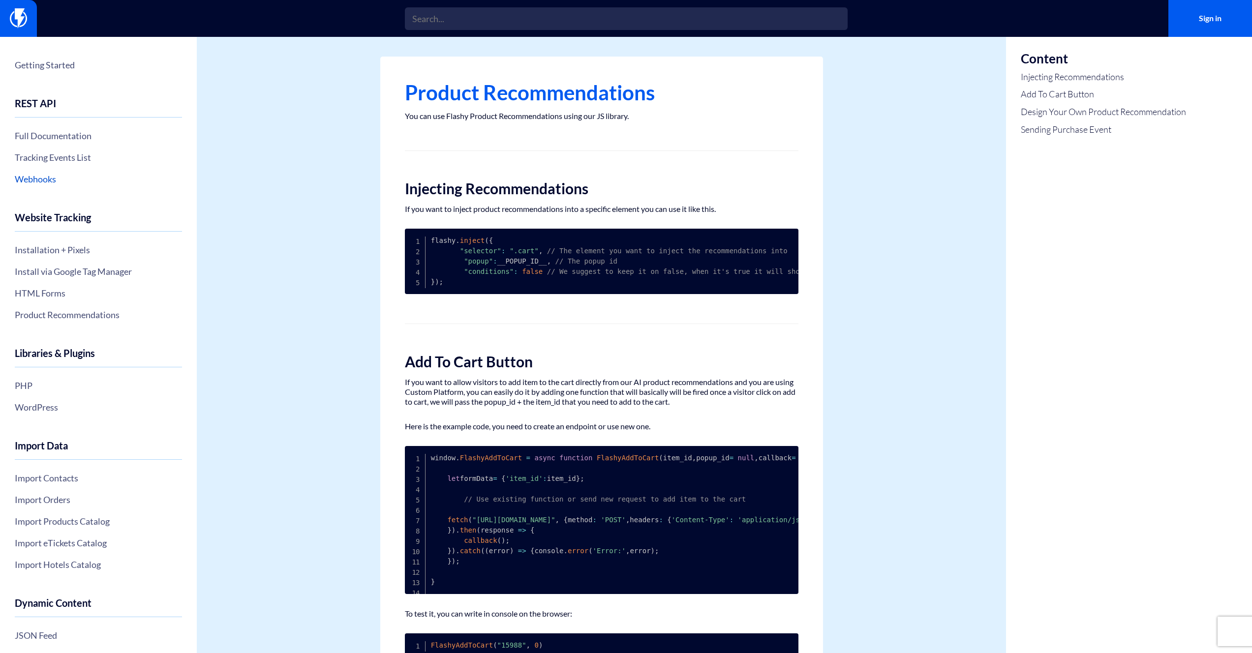
click at [41, 179] on link "Webhooks" at bounding box center [98, 179] width 167 height 17
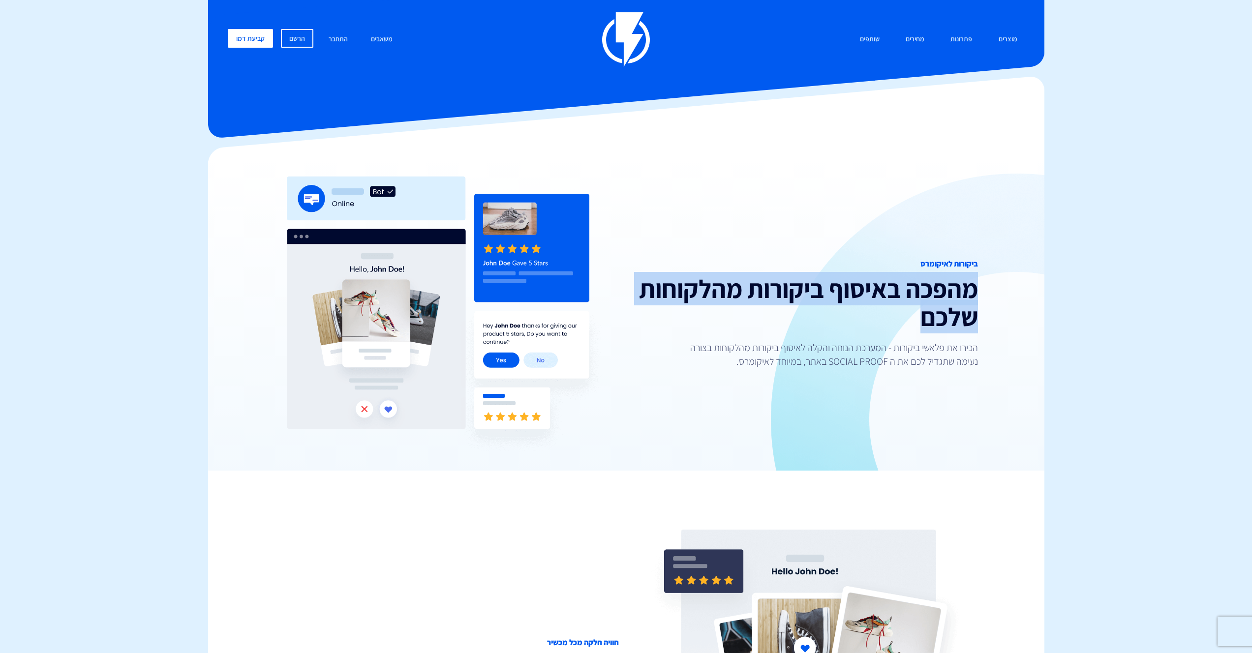
drag, startPoint x: 974, startPoint y: 295, endPoint x: 916, endPoint y: 322, distance: 64.3
click at [916, 322] on h2 "מהפכה באיסוף ביקורות מהלקוחות שלכם" at bounding box center [806, 303] width 344 height 56
click at [924, 317] on h2 "מהפכה באיסוף ביקורות מהלקוחות שלכם" at bounding box center [806, 303] width 344 height 56
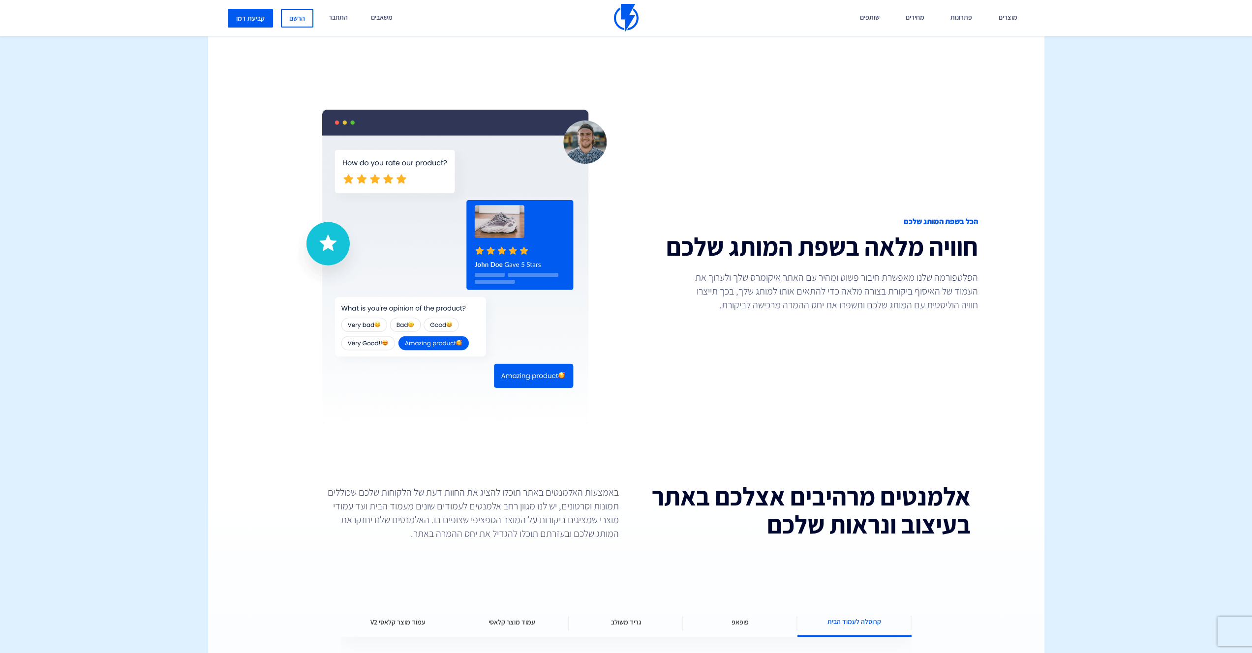
scroll to position [1213, 0]
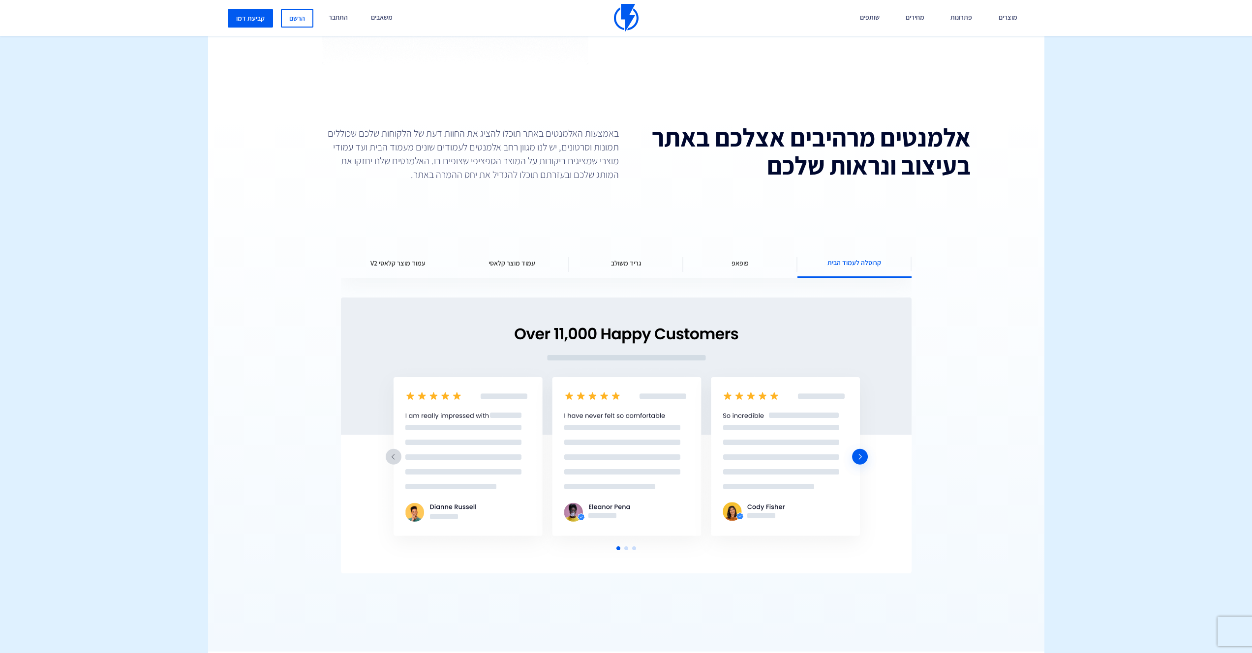
click at [756, 271] on div "פופאפ" at bounding box center [741, 264] width 114 height 30
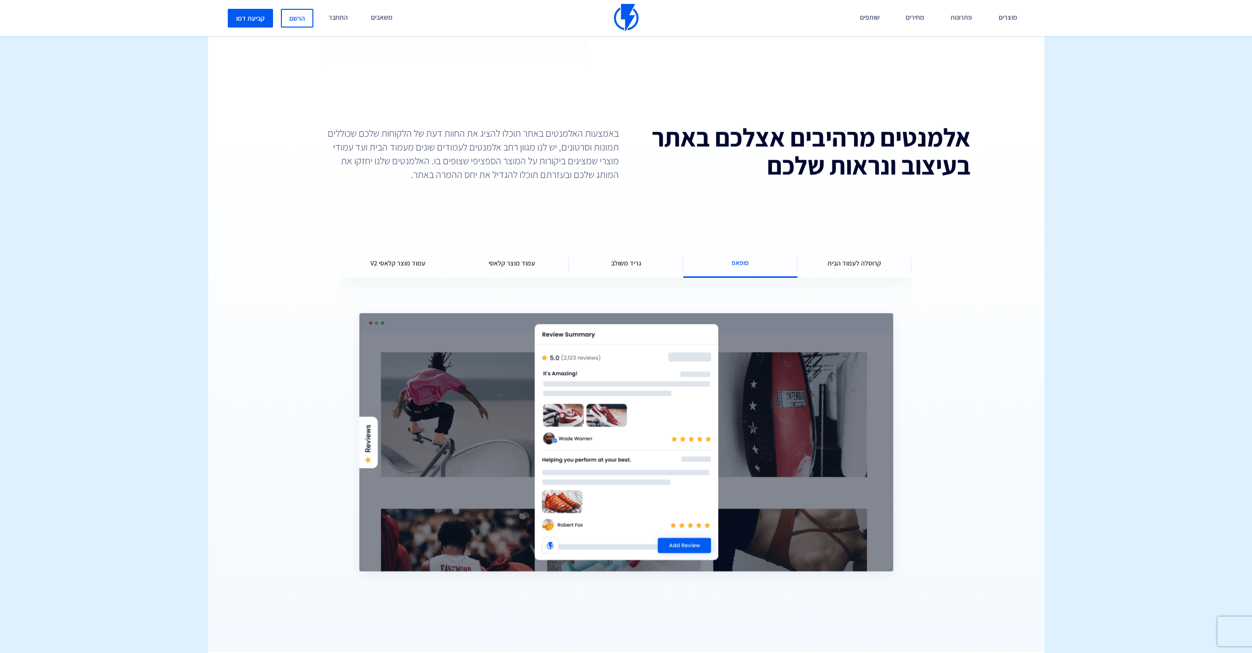
click at [650, 266] on div "גריד משולב" at bounding box center [626, 264] width 114 height 30
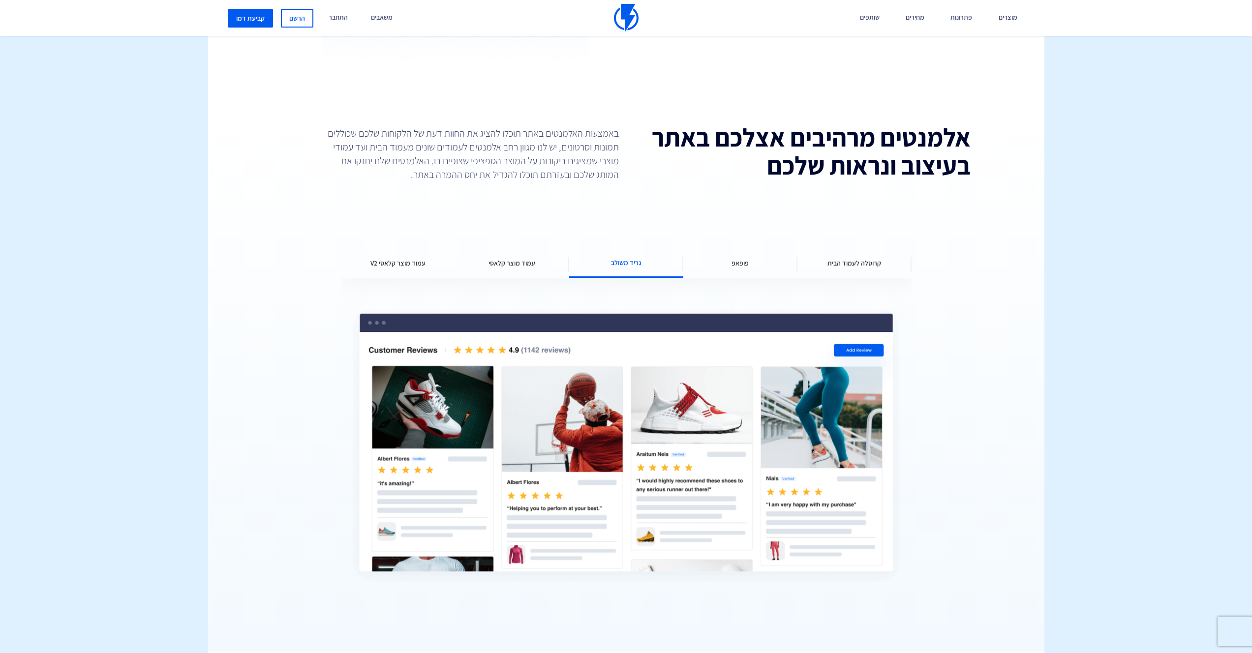
click at [521, 267] on span "עמוד מוצר קלאסי" at bounding box center [512, 263] width 47 height 10
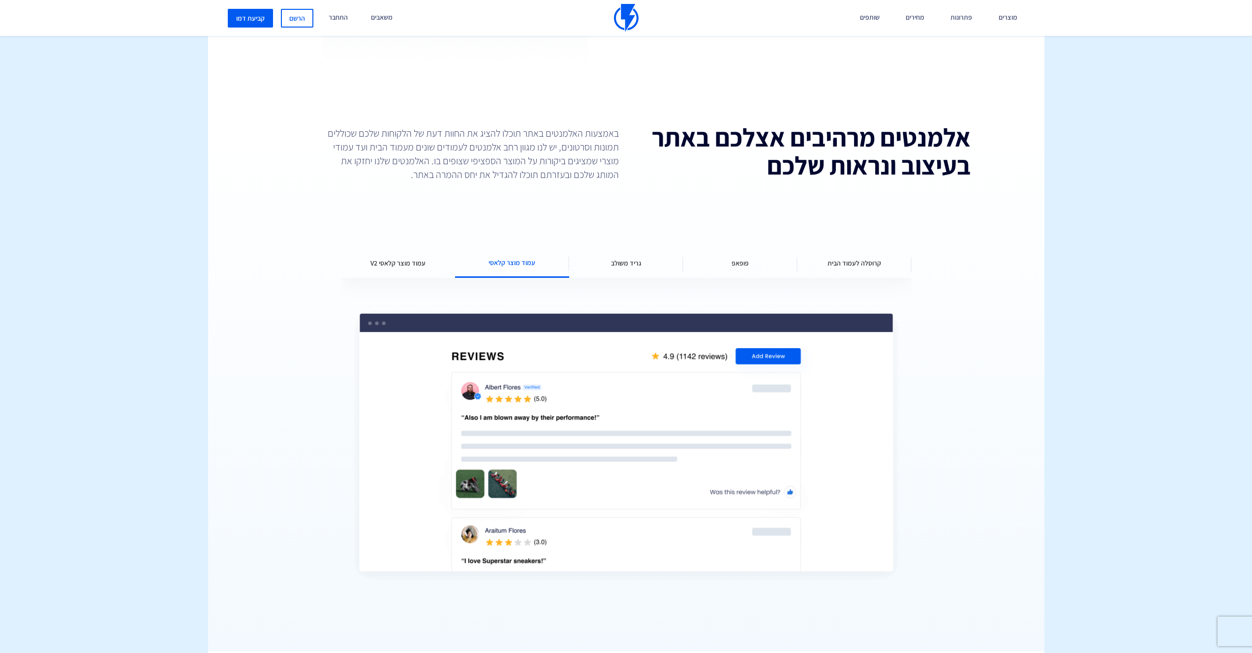
click at [404, 261] on span "עמוד מוצר קלאסי V2" at bounding box center [398, 263] width 55 height 10
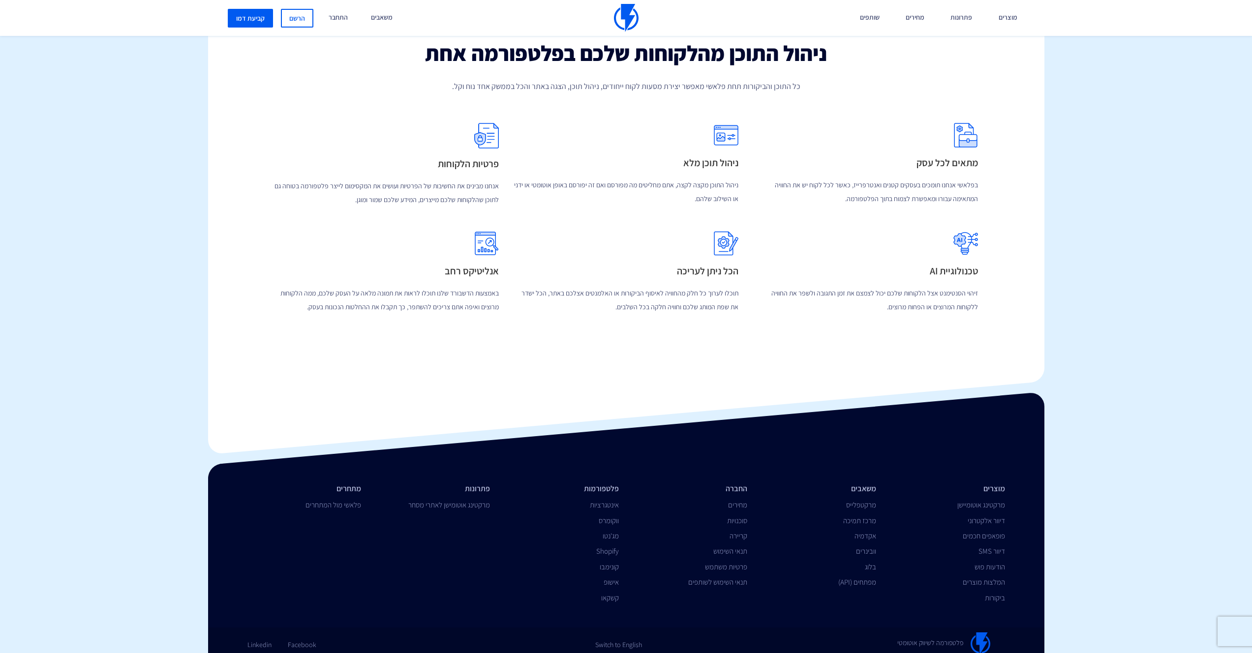
scroll to position [1890, 0]
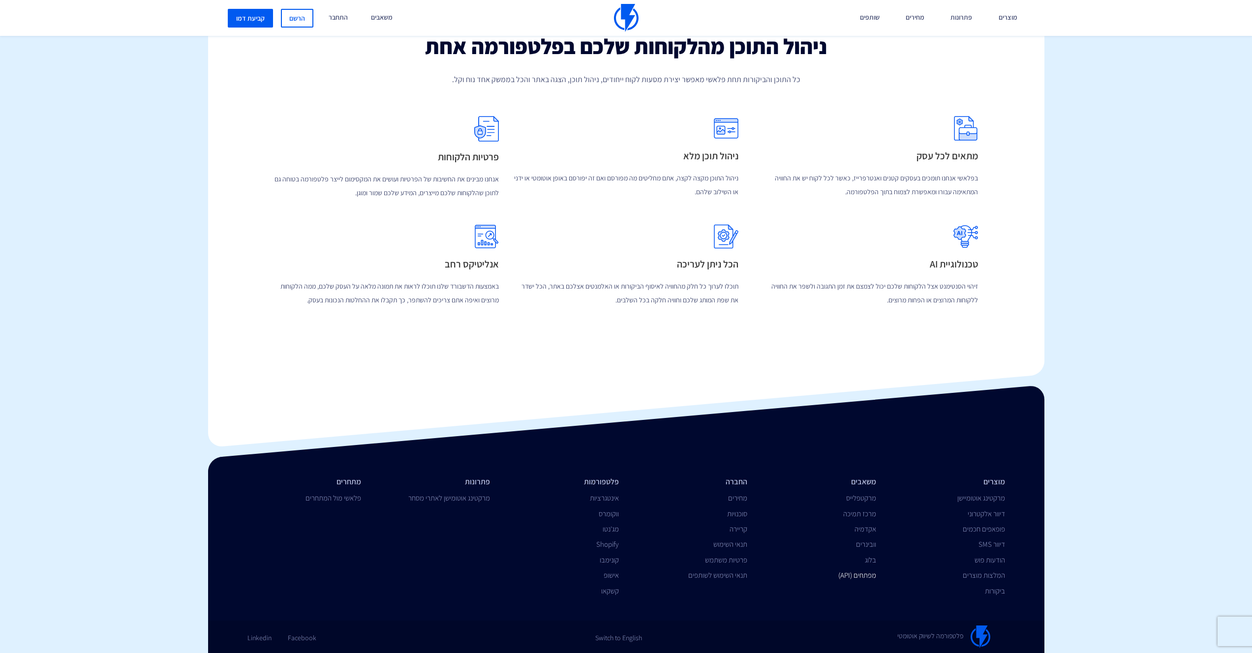
click at [871, 579] on link "מפתחים (API)" at bounding box center [858, 575] width 38 height 9
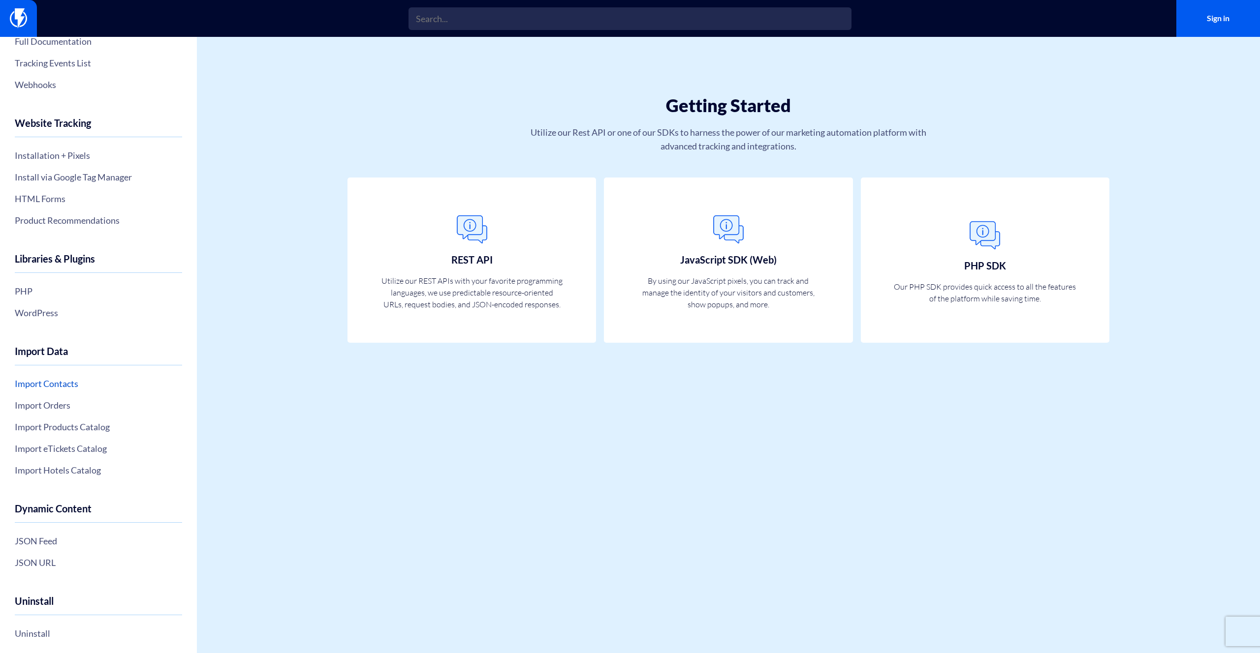
scroll to position [103, 0]
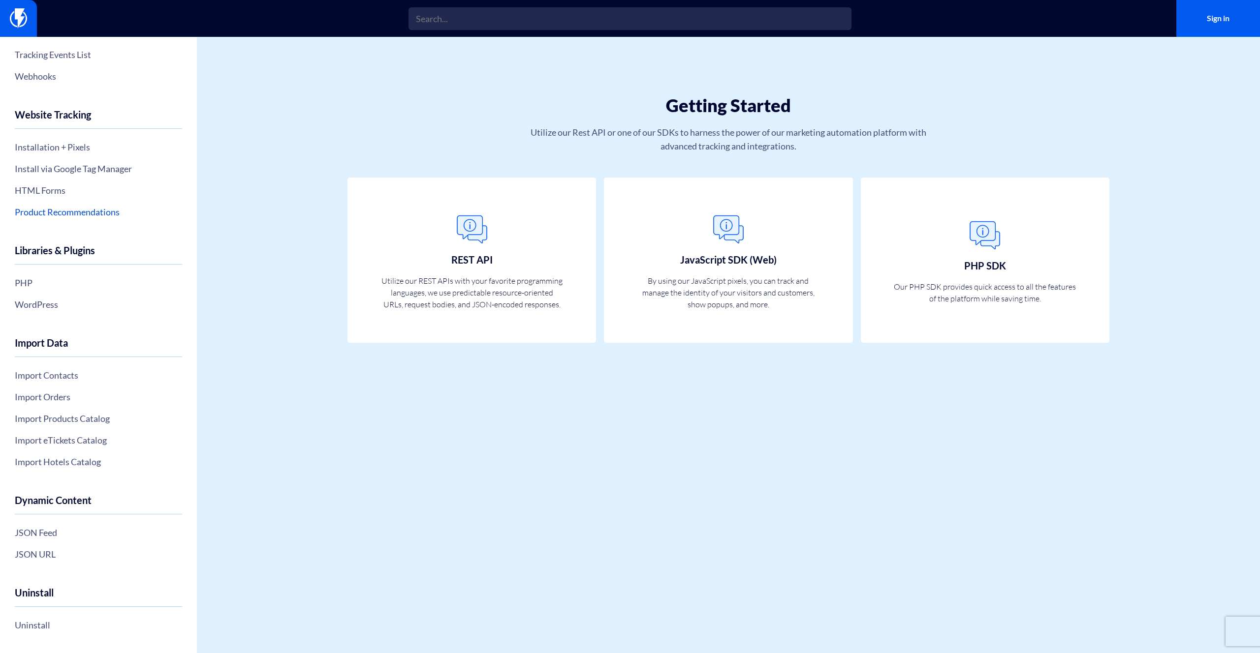
click at [71, 212] on link "Product Recommendations" at bounding box center [98, 212] width 167 height 17
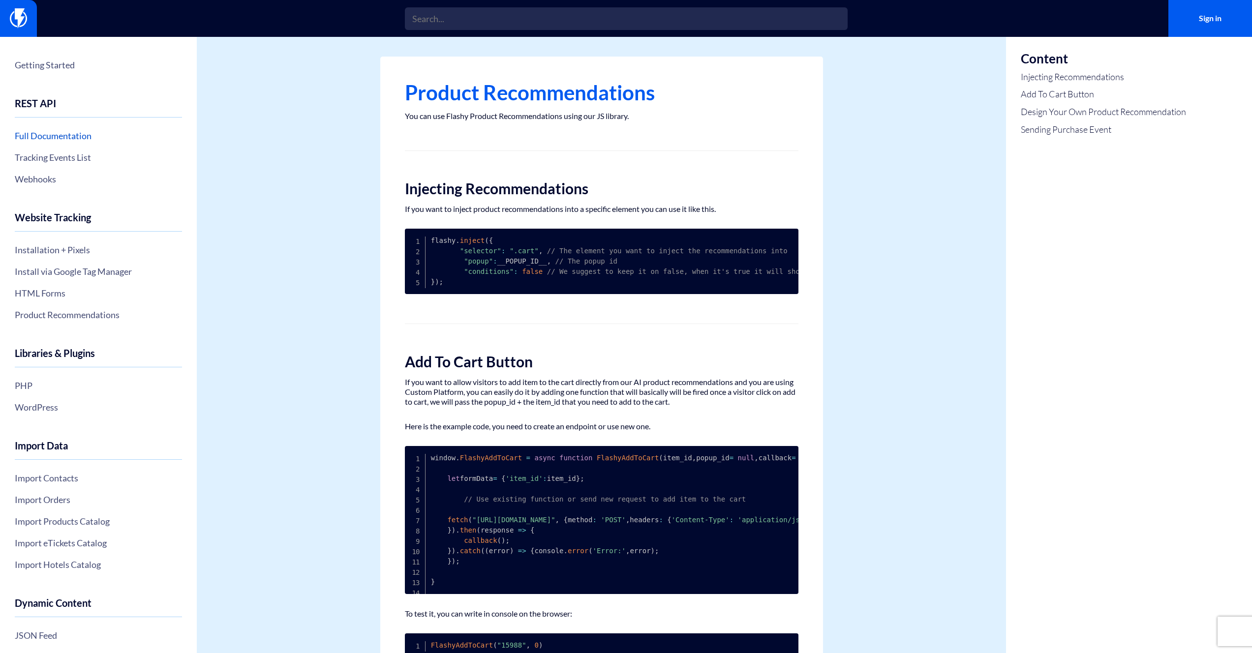
click at [53, 140] on link "Full Documentation" at bounding box center [98, 135] width 167 height 17
